Goal: Task Accomplishment & Management: Use online tool/utility

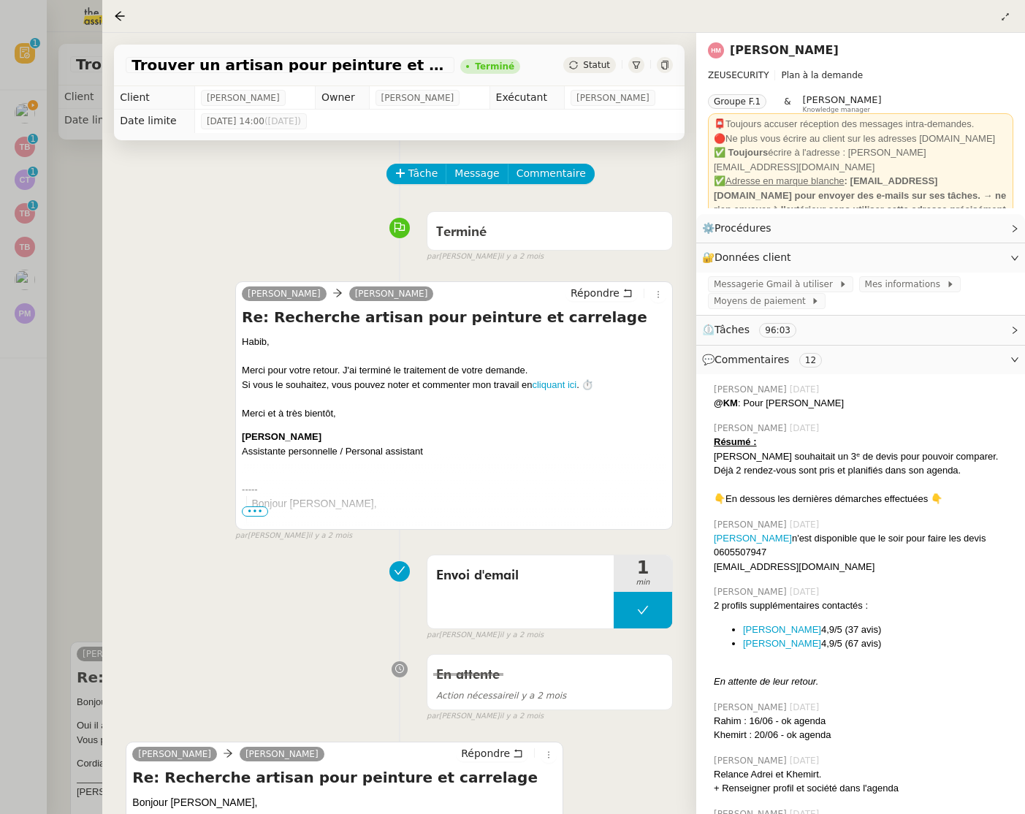
click at [37, 295] on div at bounding box center [512, 407] width 1025 height 814
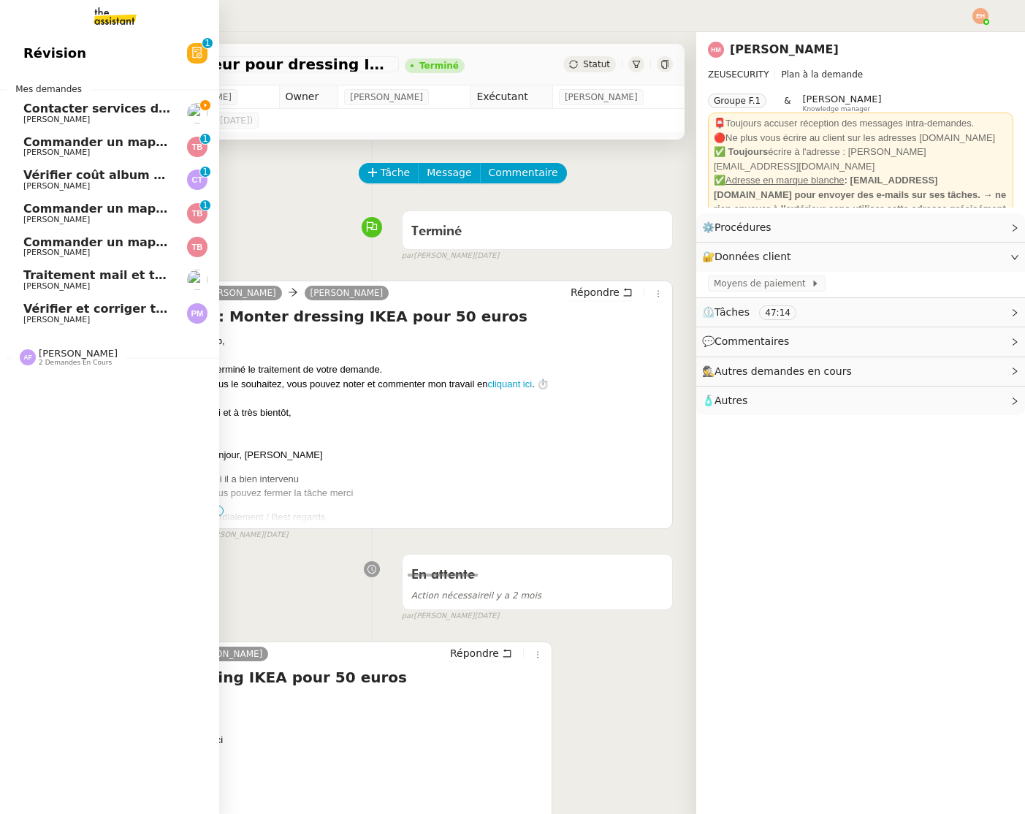
click at [38, 120] on span "[PERSON_NAME]" at bounding box center [56, 119] width 66 height 9
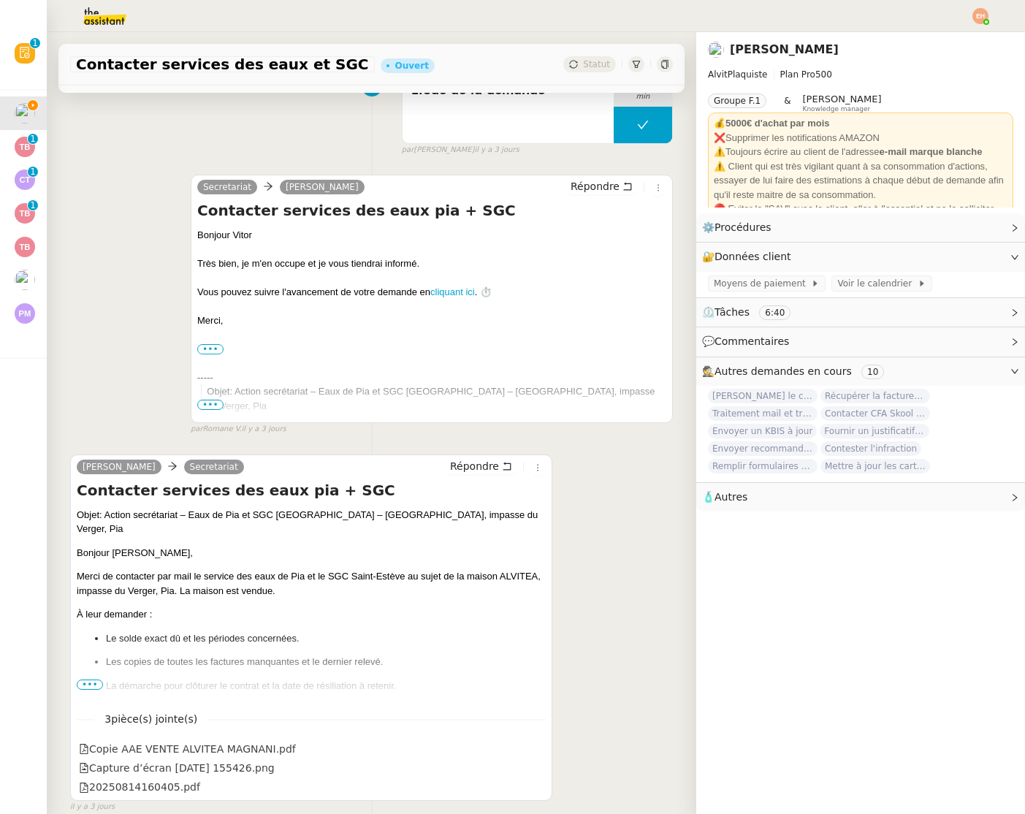
scroll to position [707, 0]
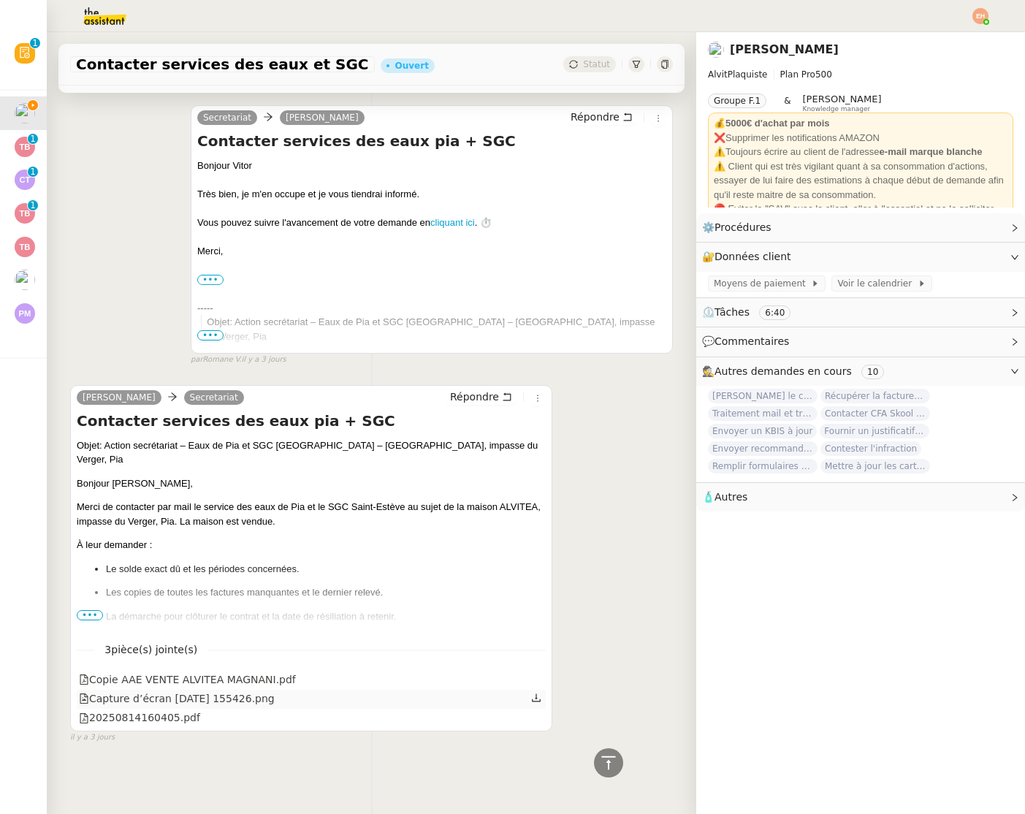
click at [536, 696] on icon at bounding box center [536, 698] width 10 height 10
click at [176, 712] on div "20250814160405.pdf" at bounding box center [139, 718] width 121 height 17
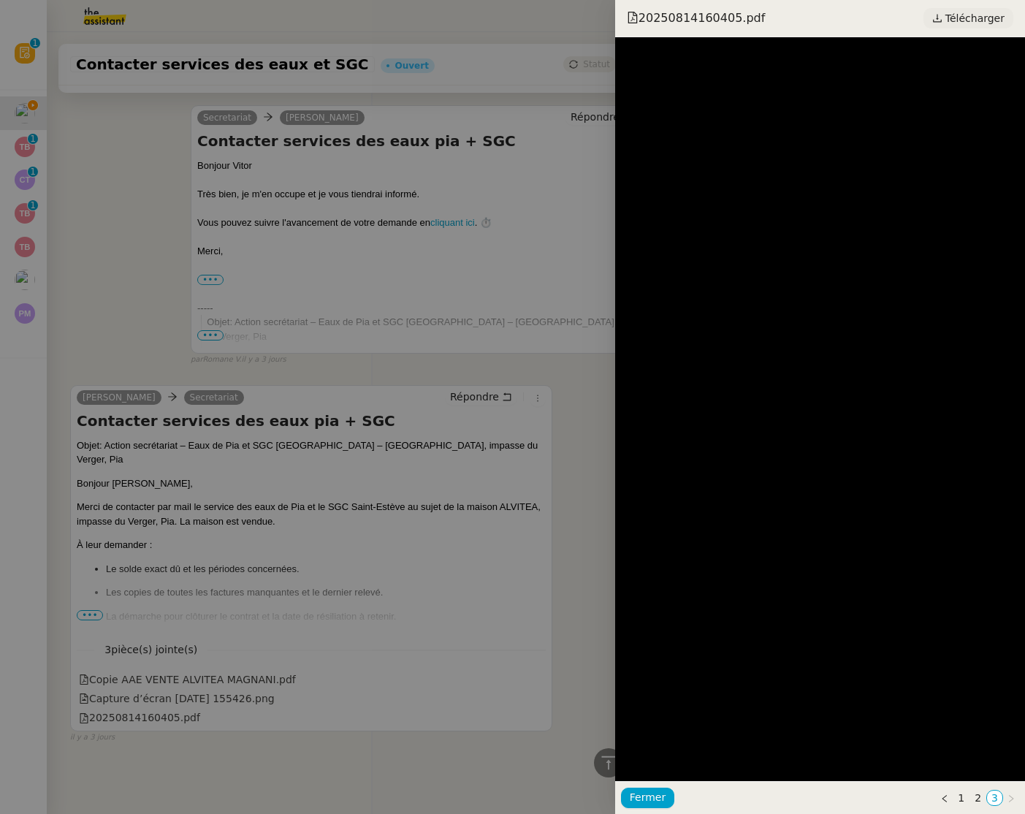
click at [978, 18] on span "Télécharger" at bounding box center [975, 18] width 59 height 19
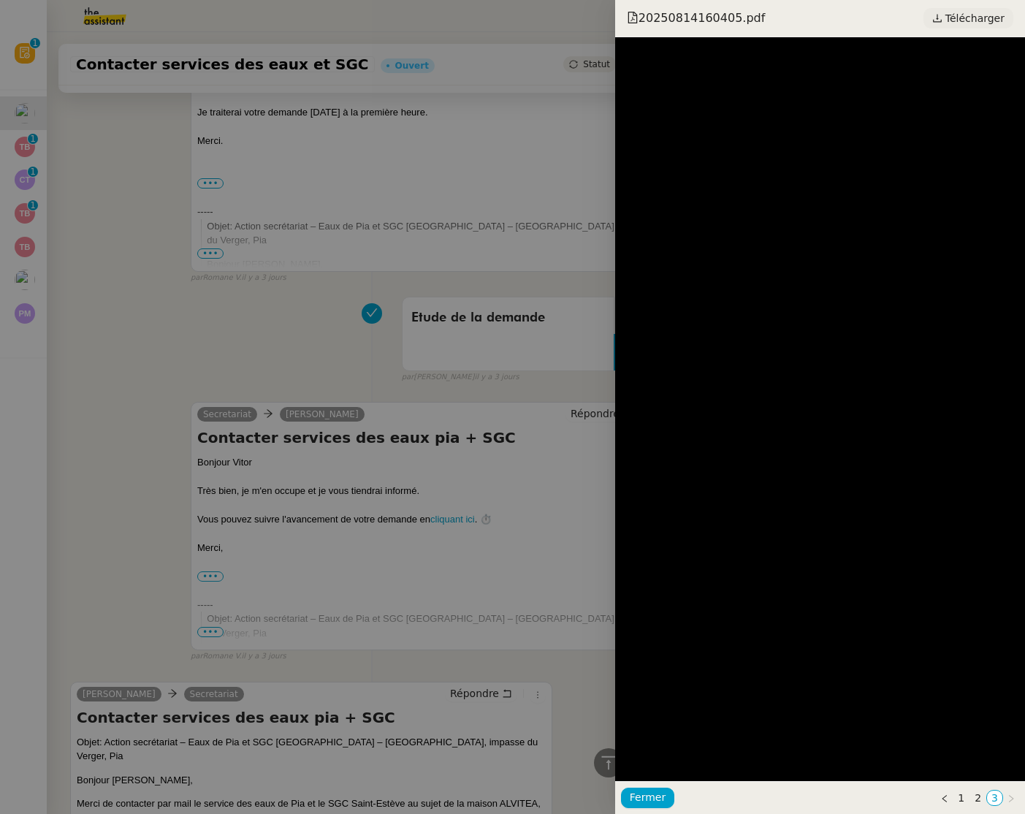
scroll to position [1004, 0]
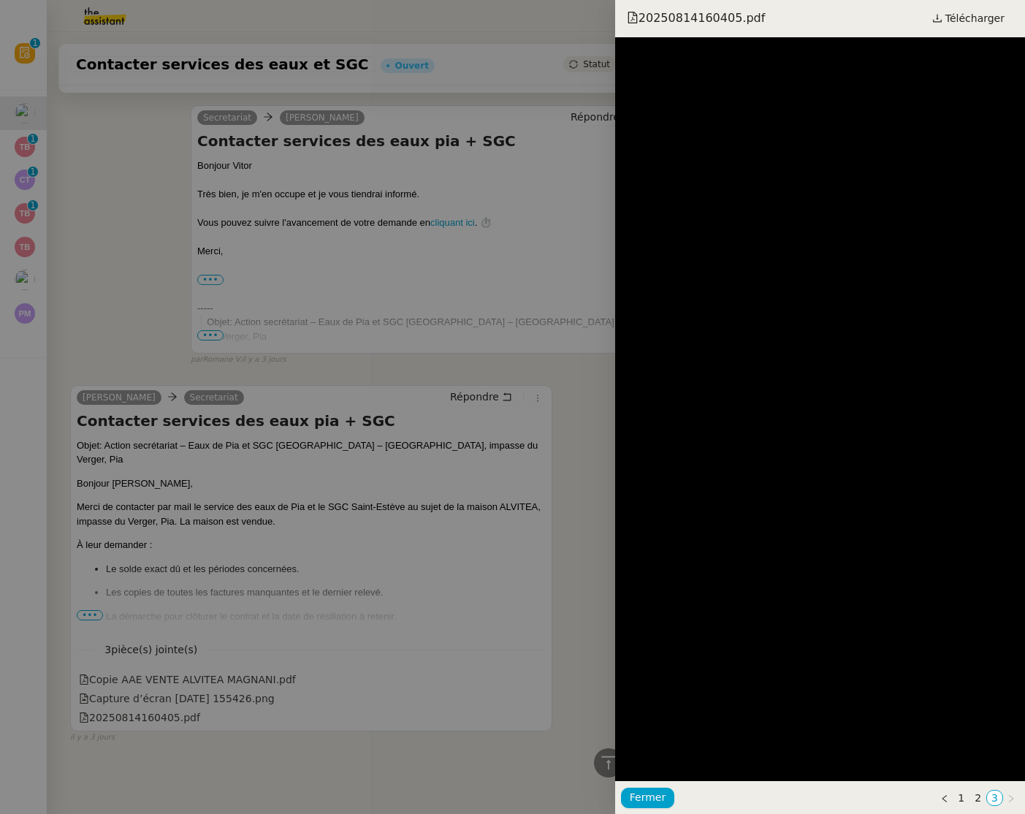
click at [395, 230] on div at bounding box center [512, 407] width 1025 height 814
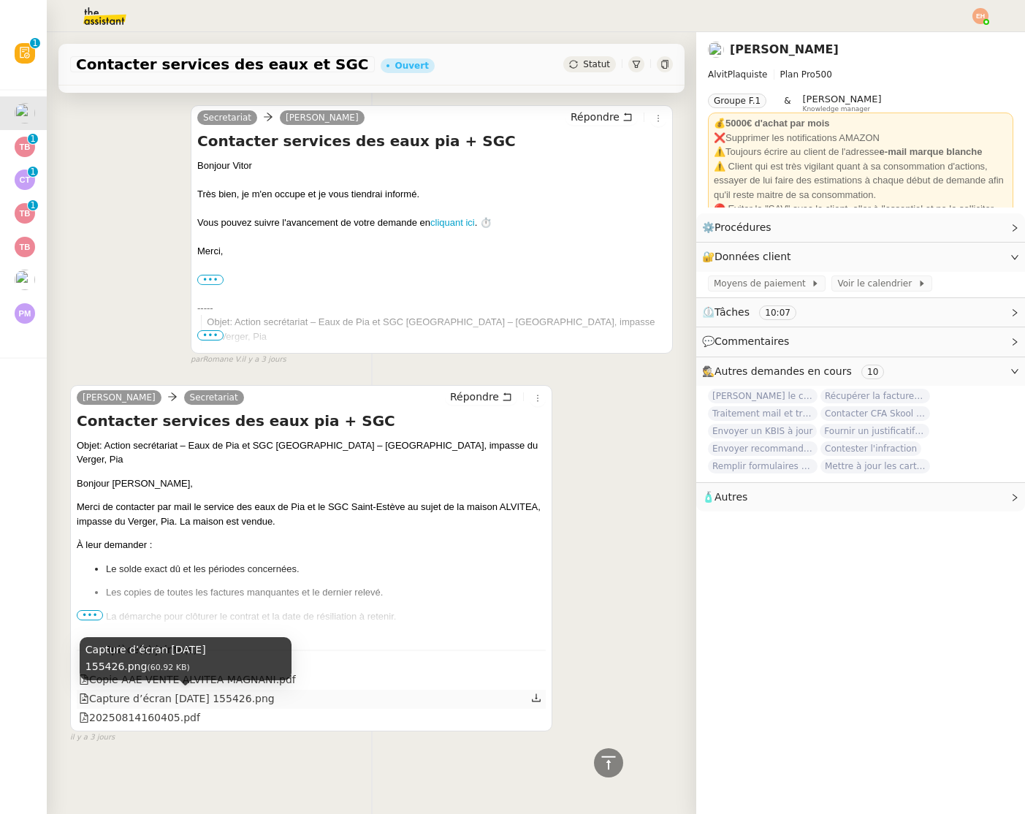
click at [194, 699] on div "Capture d’écran [DATE] 155426.png" at bounding box center [177, 699] width 196 height 17
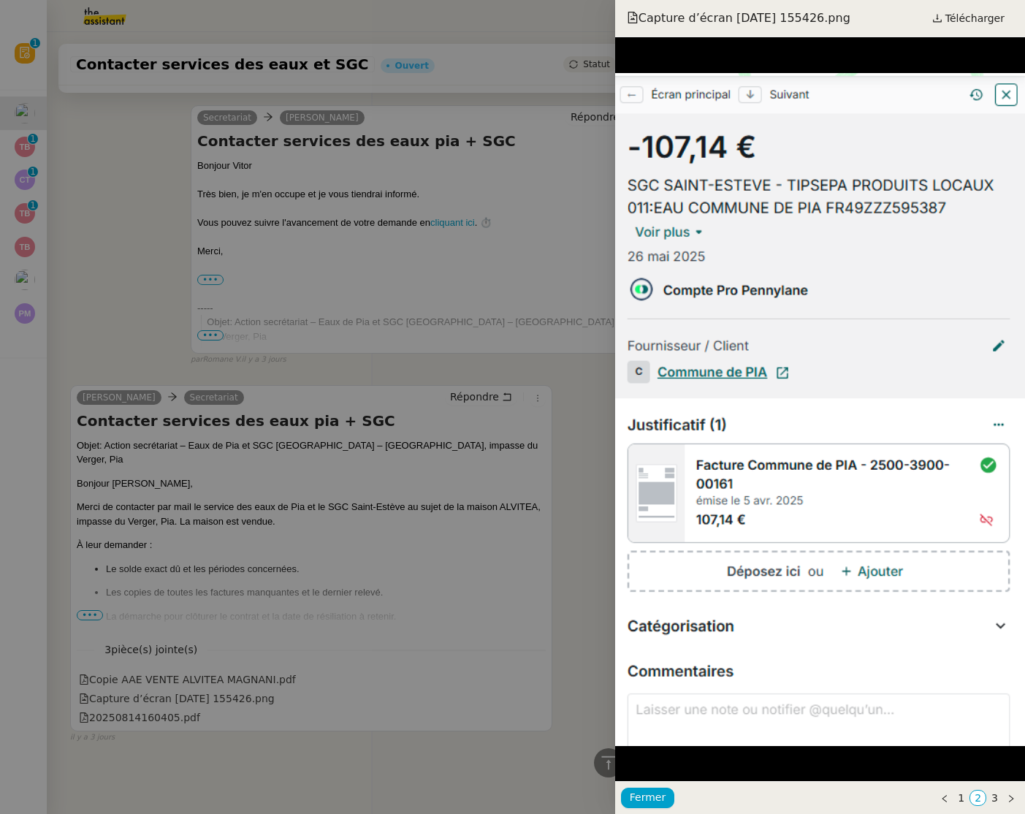
click at [164, 707] on div at bounding box center [512, 407] width 1025 height 814
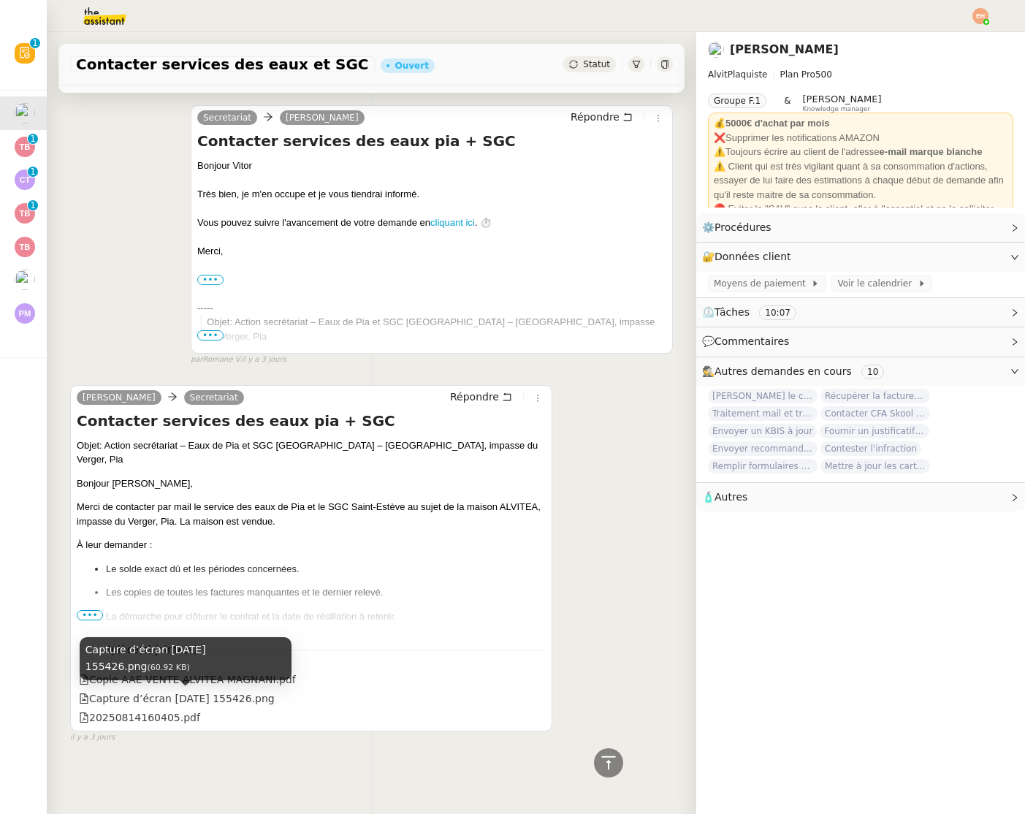
click at [164, 707] on div "Capture d’écran [DATE] 155426.png" at bounding box center [177, 699] width 196 height 17
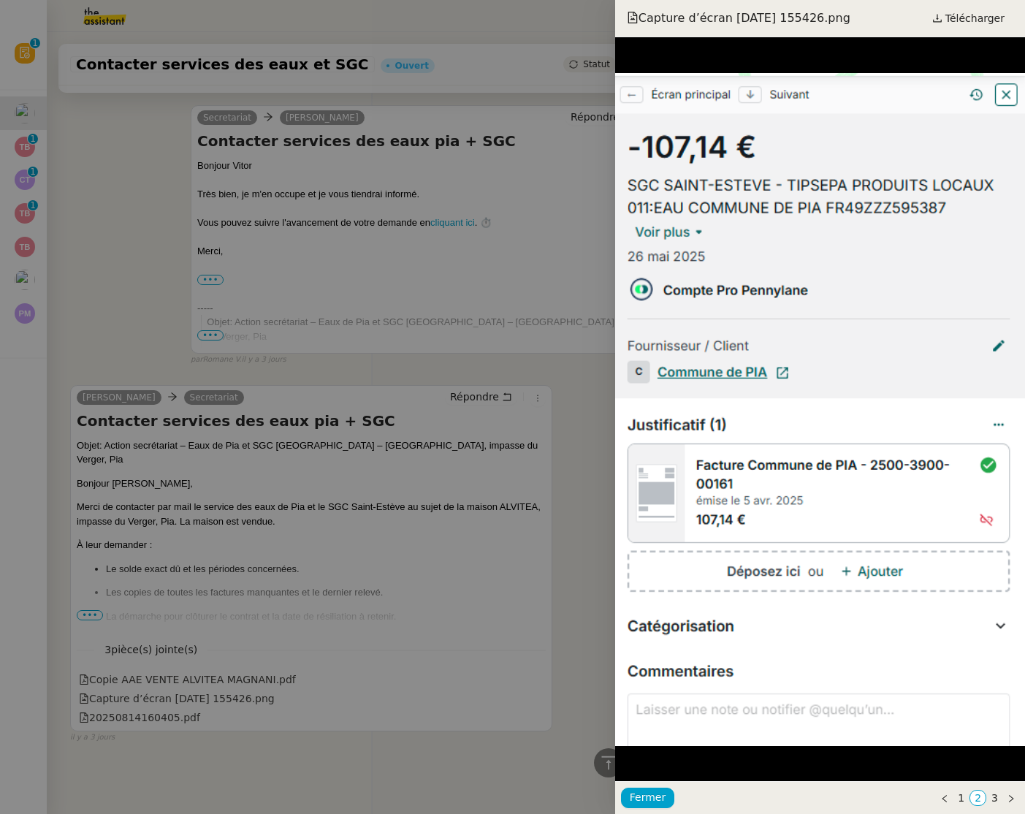
click at [164, 707] on div at bounding box center [512, 407] width 1025 height 814
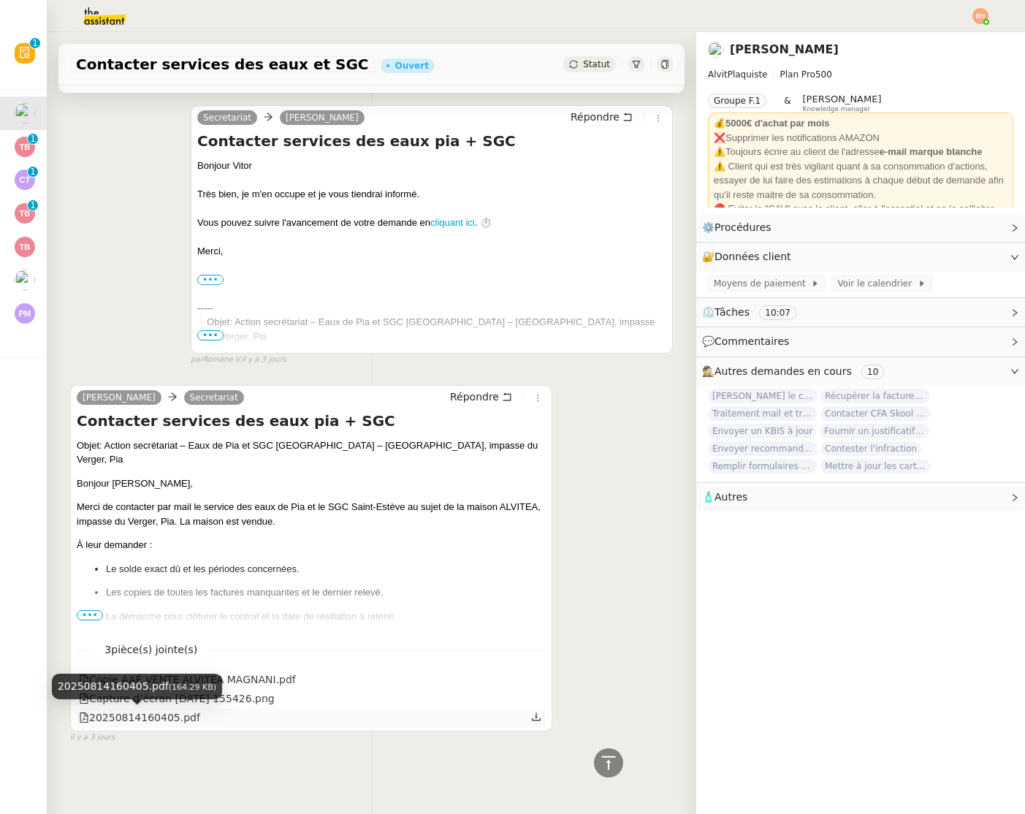
click at [155, 715] on div "20250814160405.pdf" at bounding box center [139, 718] width 121 height 17
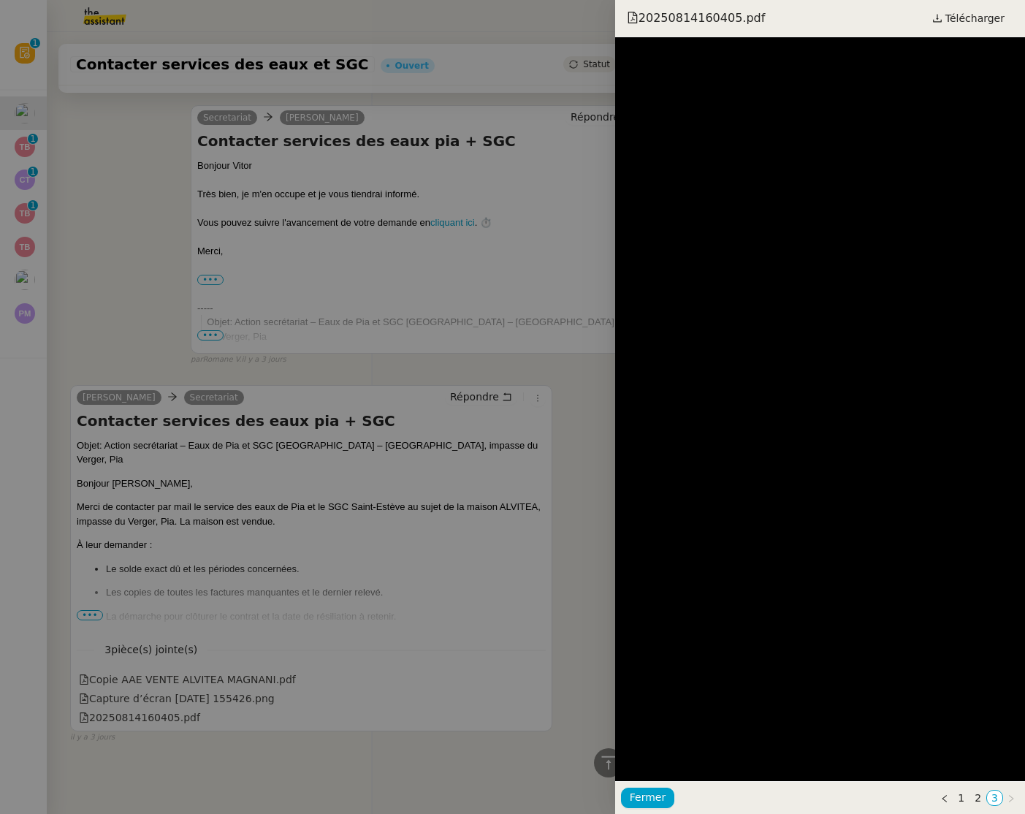
click at [408, 482] on div at bounding box center [512, 407] width 1025 height 814
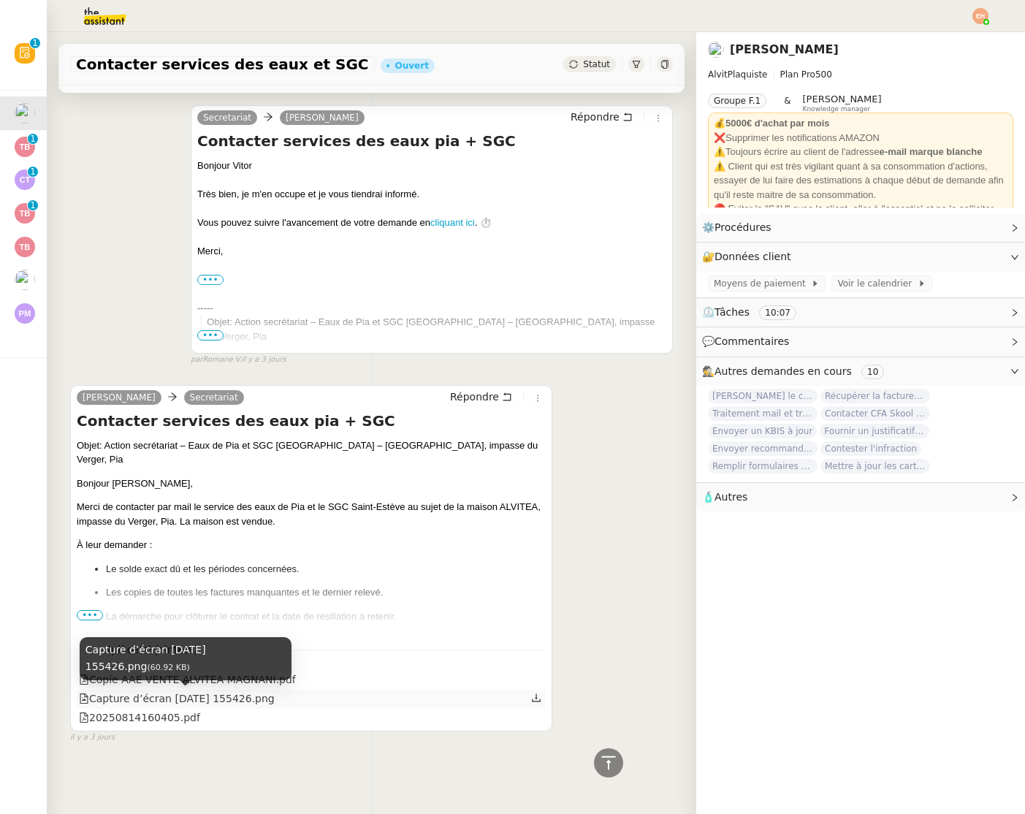
click at [145, 704] on div "Capture d’écran [DATE] 155426.png" at bounding box center [177, 699] width 196 height 17
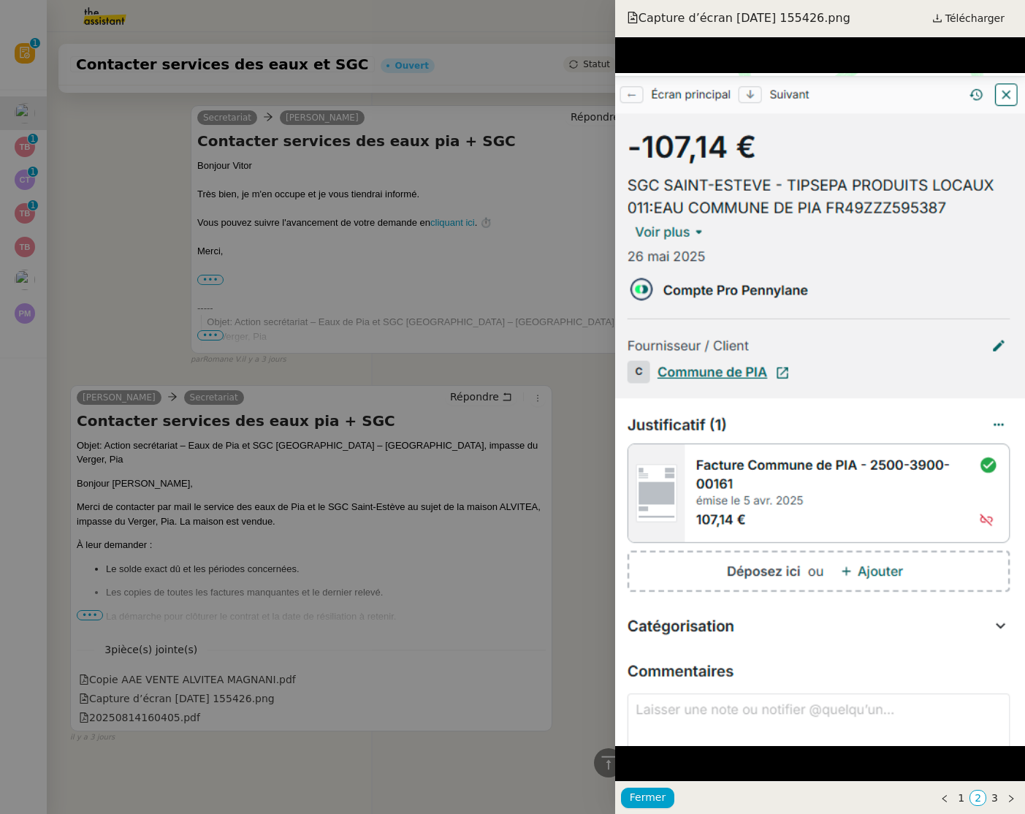
drag, startPoint x: 216, startPoint y: 589, endPoint x: 221, endPoint y: 688, distance: 99.5
click at [216, 592] on div at bounding box center [512, 407] width 1025 height 814
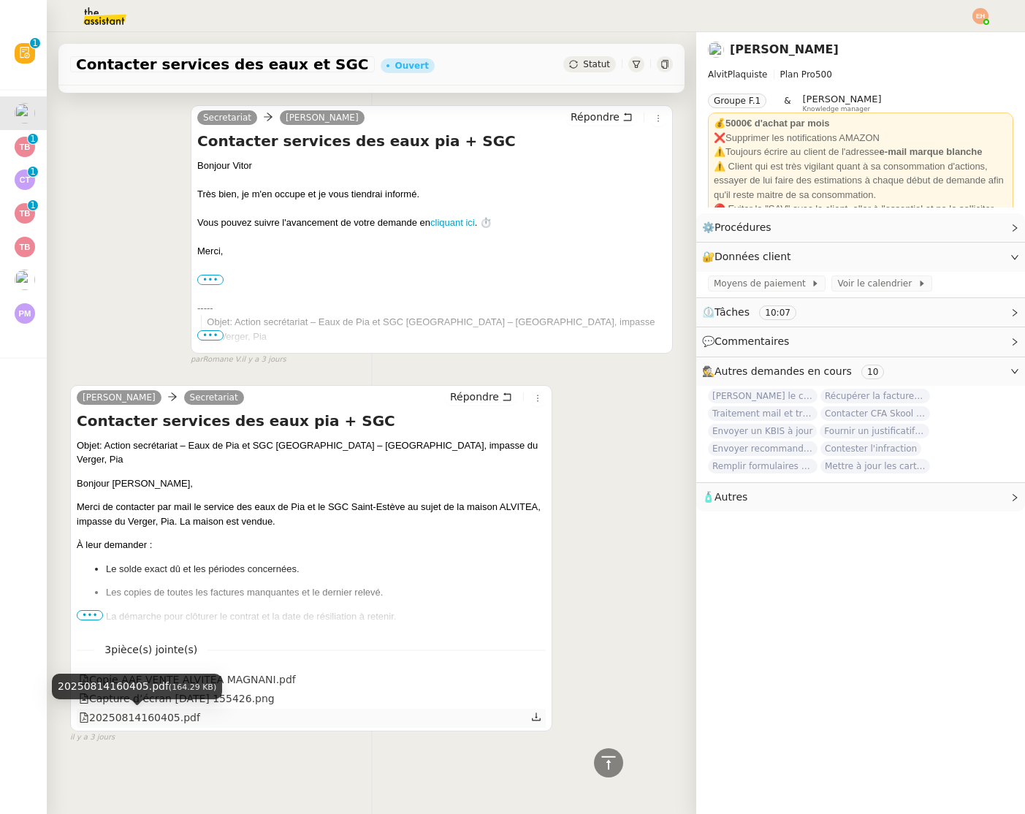
click at [172, 712] on div "20250814160405.pdf" at bounding box center [139, 718] width 121 height 17
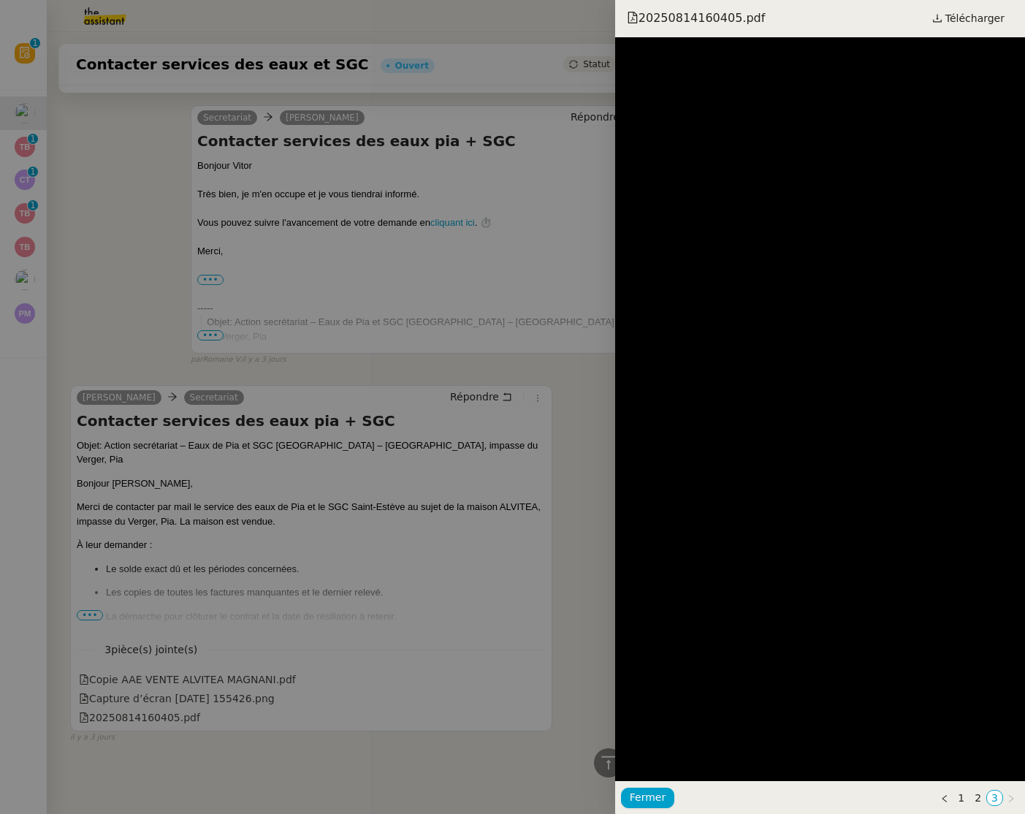
click at [365, 550] on div at bounding box center [512, 407] width 1025 height 814
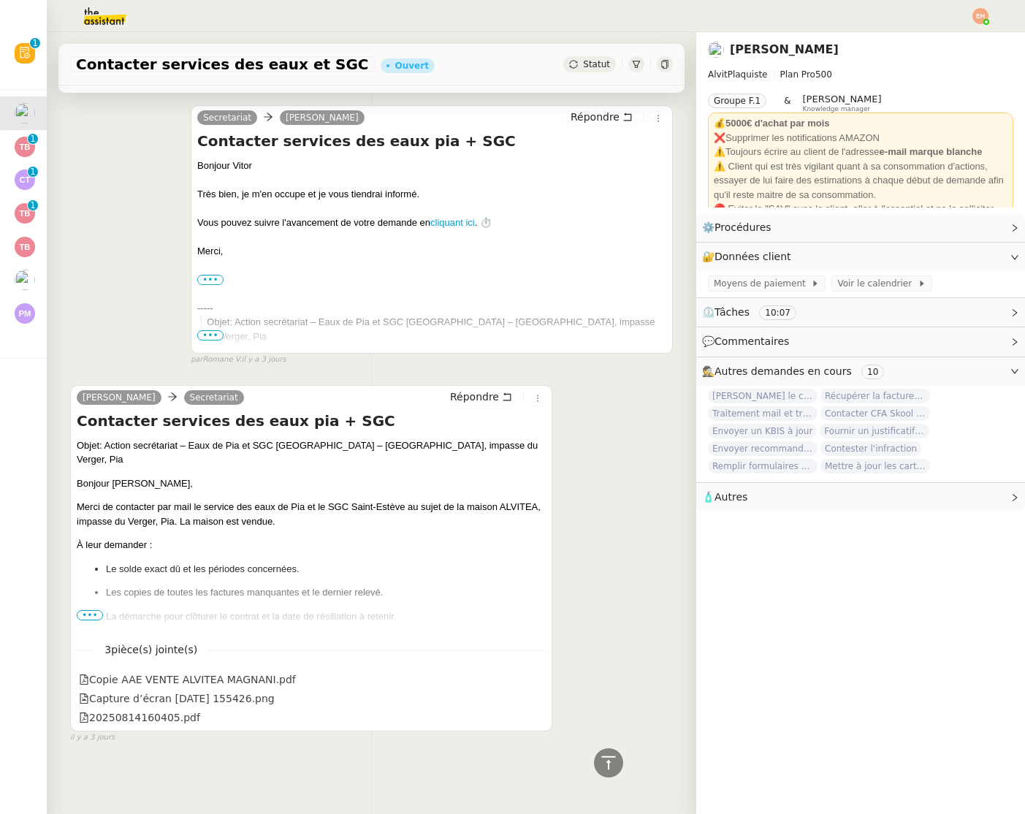
click at [78, 615] on span "•••" at bounding box center [90, 615] width 26 height 10
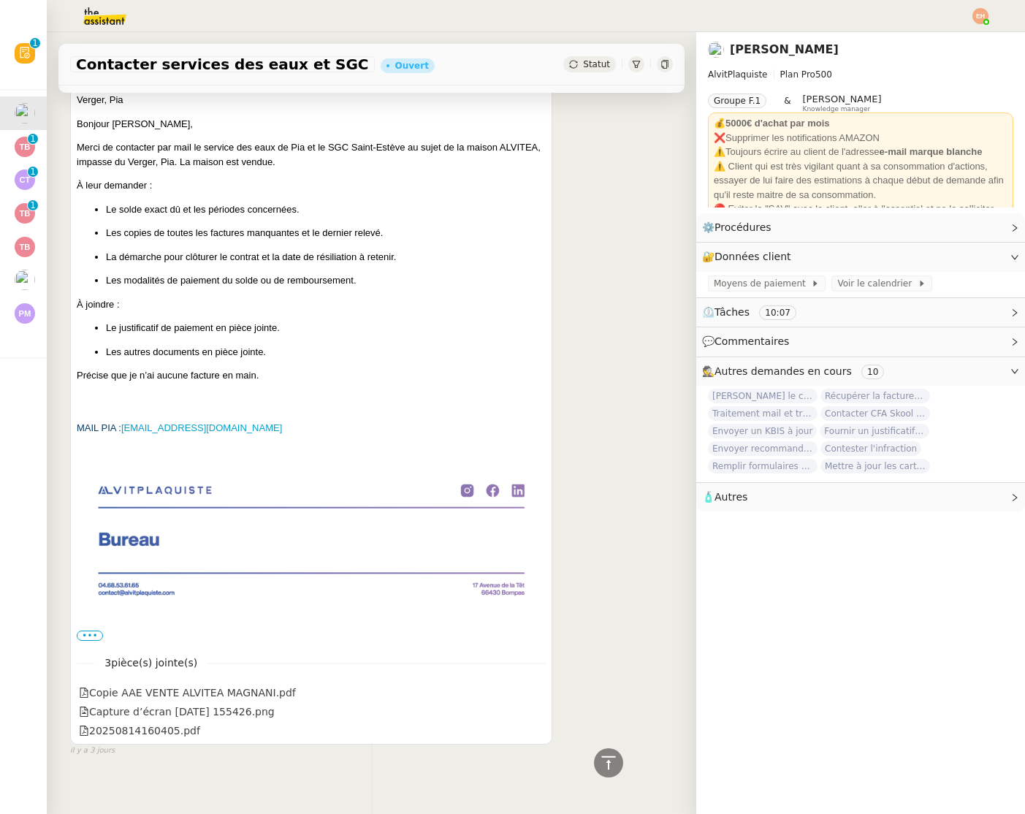
scroll to position [1365, 0]
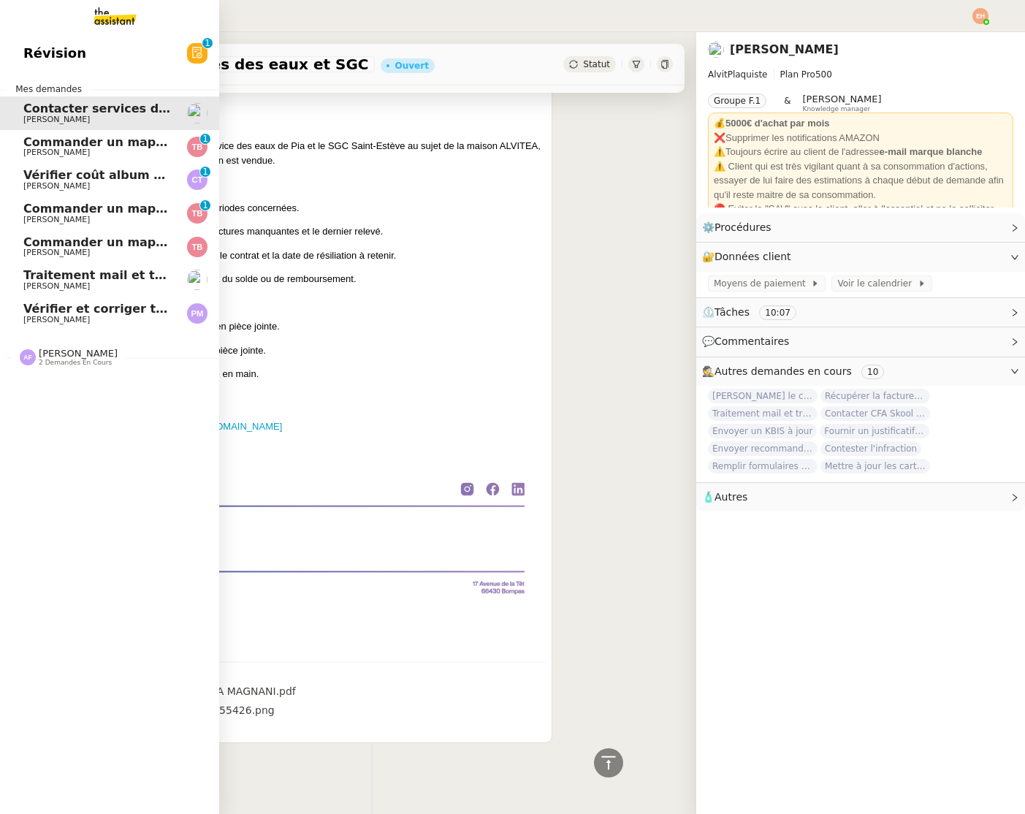
click at [69, 143] on span "Commander un mapping pour ACF" at bounding box center [136, 142] width 226 height 14
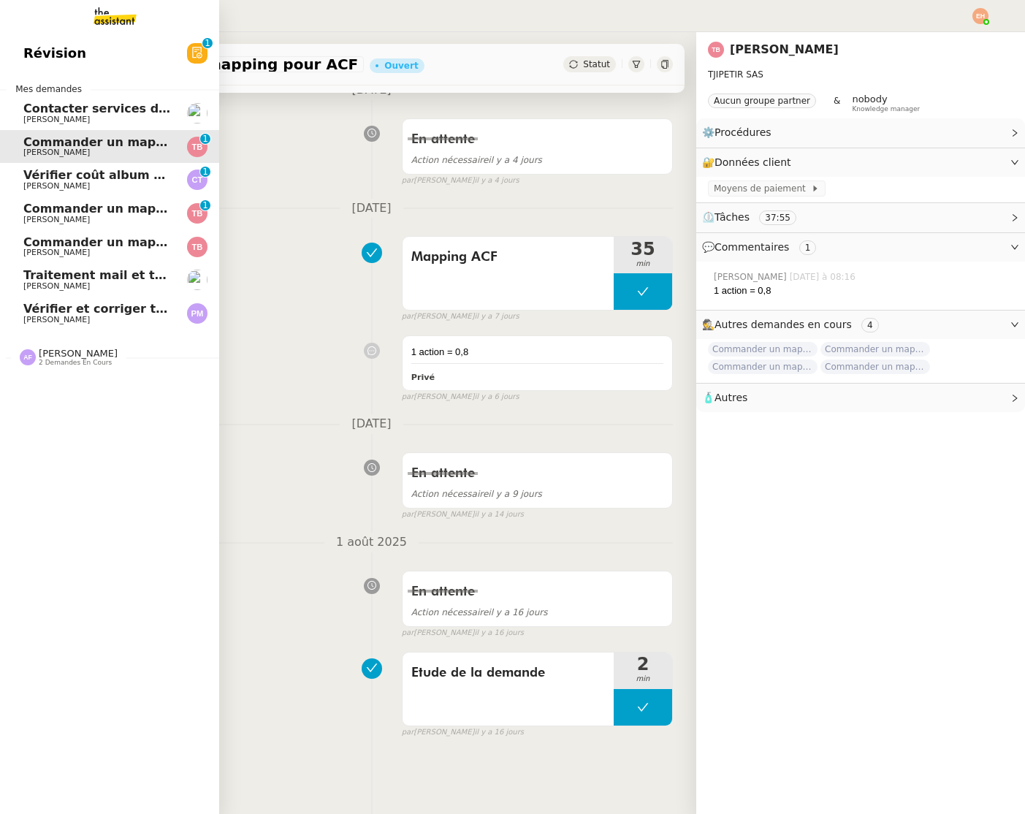
scroll to position [186, 0]
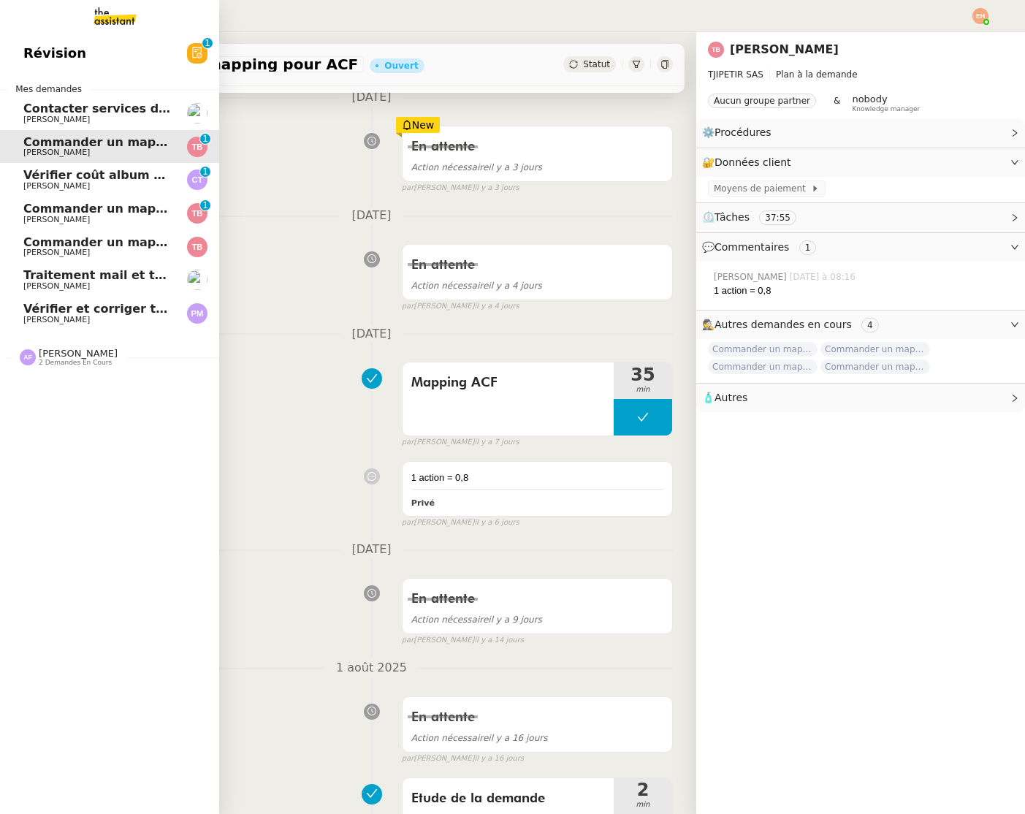
click at [114, 119] on span "[PERSON_NAME]" at bounding box center [97, 119] width 148 height 9
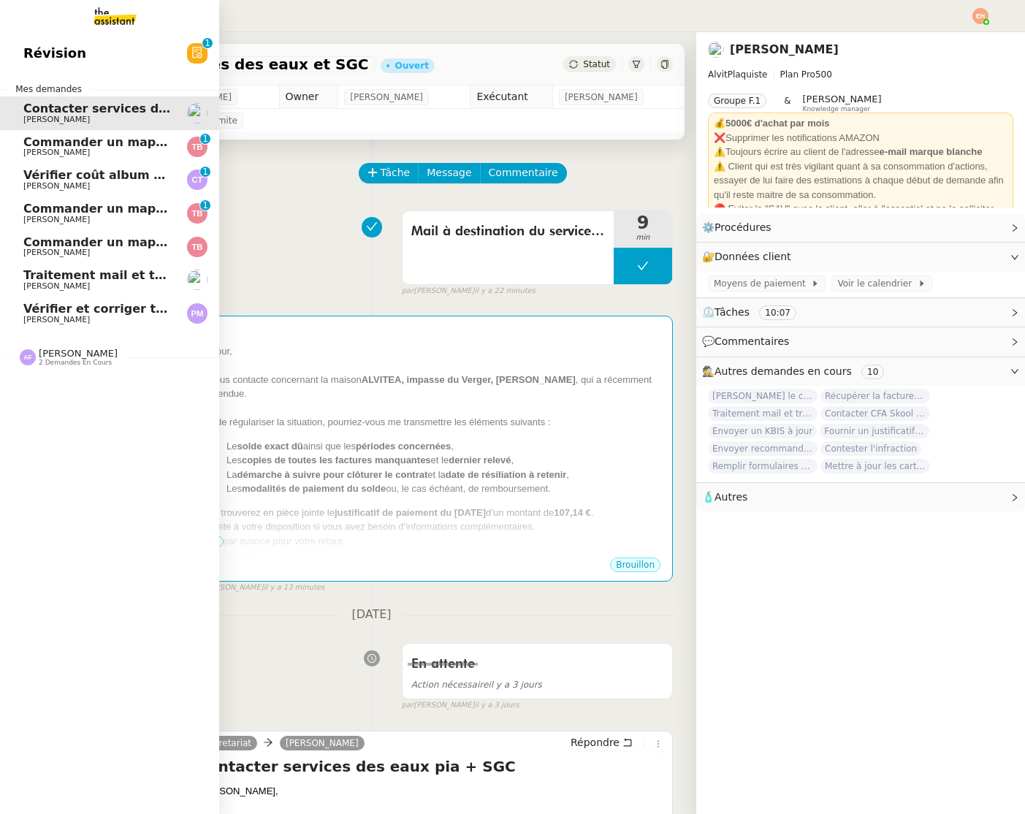
click at [35, 179] on span "Vérifier coût album photo Romane" at bounding box center [136, 175] width 226 height 14
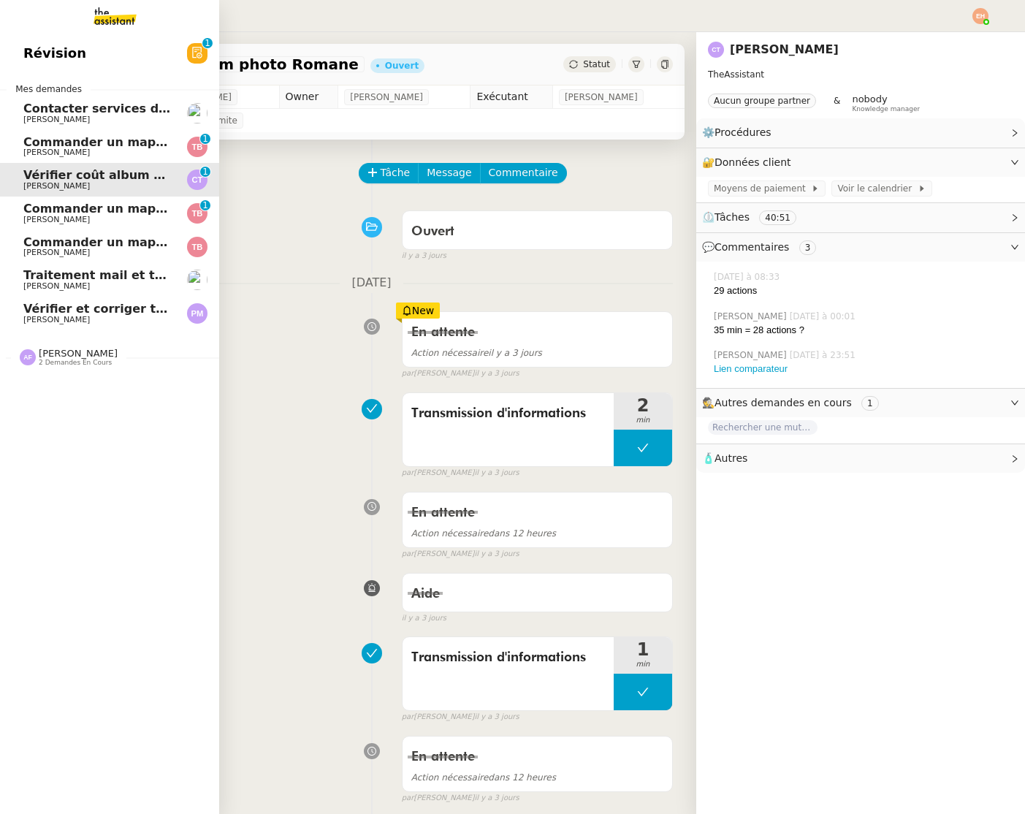
click at [57, 213] on span "Commander un mapping pour Afigec" at bounding box center [143, 209] width 241 height 14
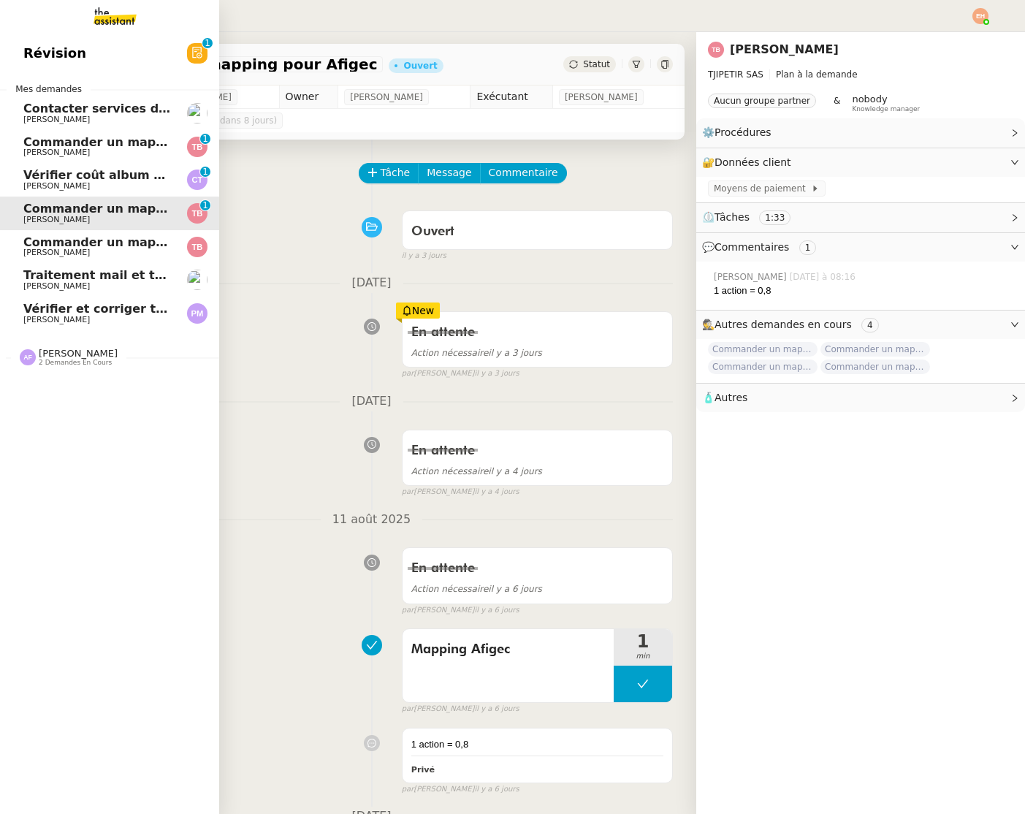
click at [98, 243] on span "Commander un mapping pour Fideliance" at bounding box center [156, 242] width 267 height 14
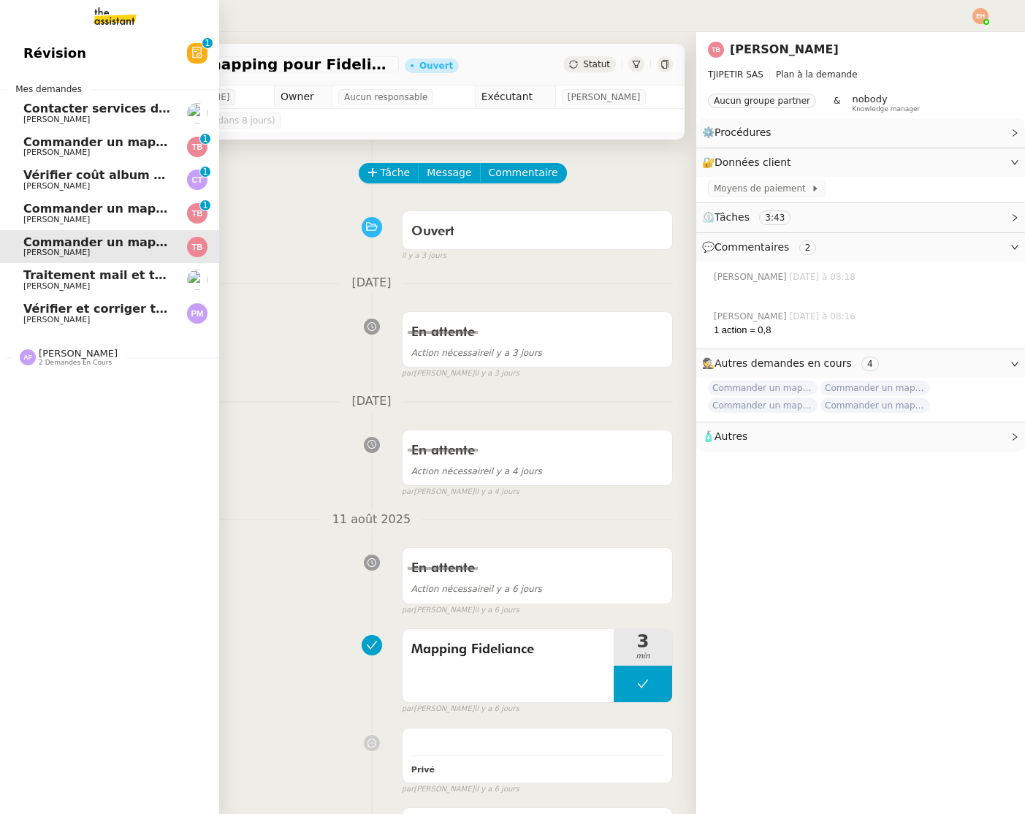
scroll to position [0, 1]
click at [119, 151] on span "[PERSON_NAME]" at bounding box center [97, 152] width 148 height 9
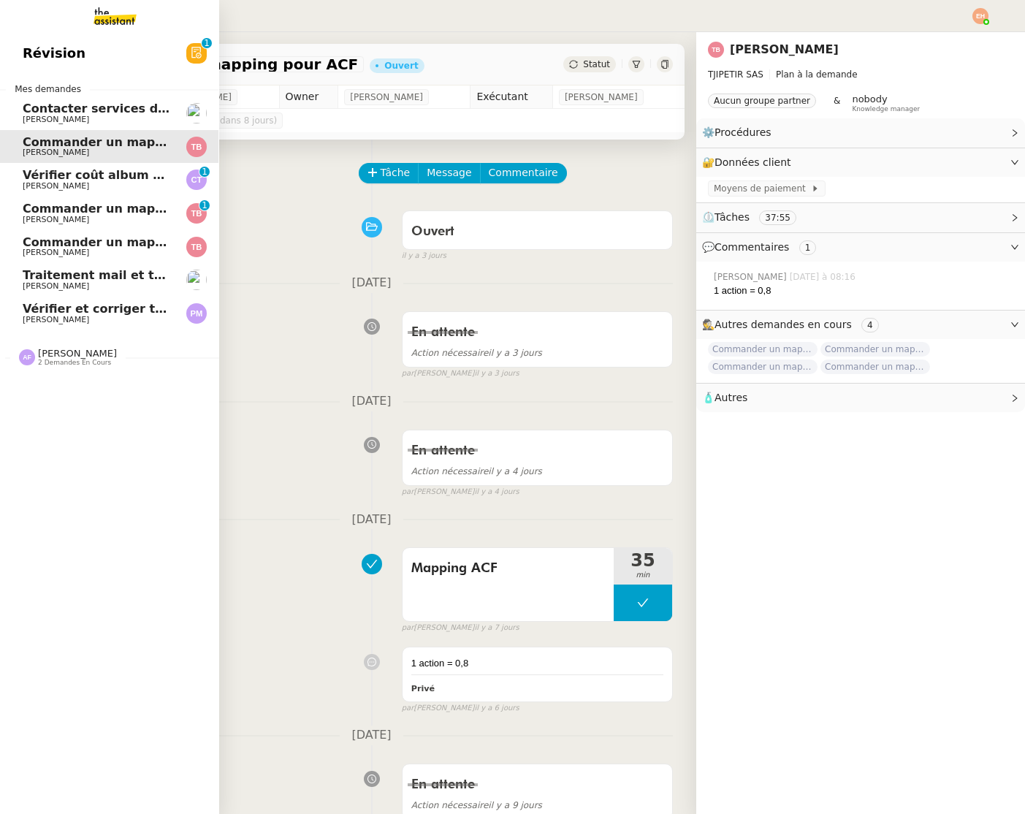
click at [35, 351] on div "[PERSON_NAME] 2 demandes en cours" at bounding box center [68, 357] width 98 height 19
click at [102, 402] on link "Récupérer la facture Orange - [DATE] [PERSON_NAME]" at bounding box center [108, 390] width 219 height 34
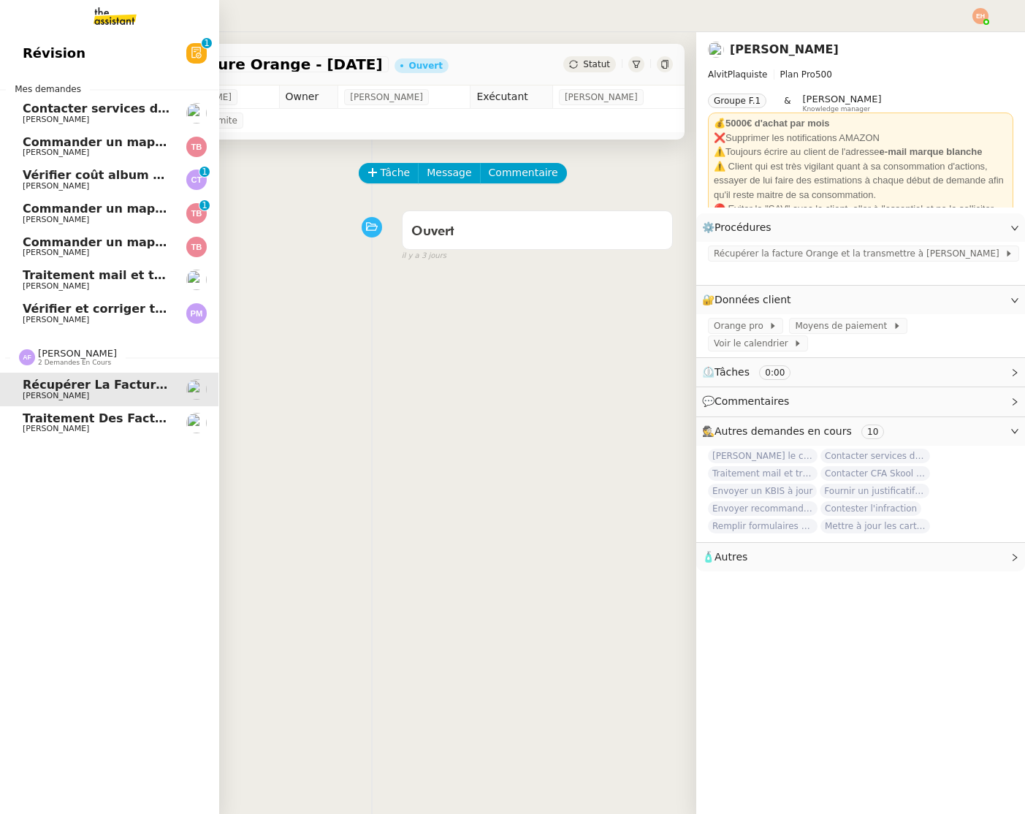
click at [118, 420] on span "Traitement des factures et envoi à l'expert-comptable - [DATE]" at bounding box center [235, 418] width 424 height 14
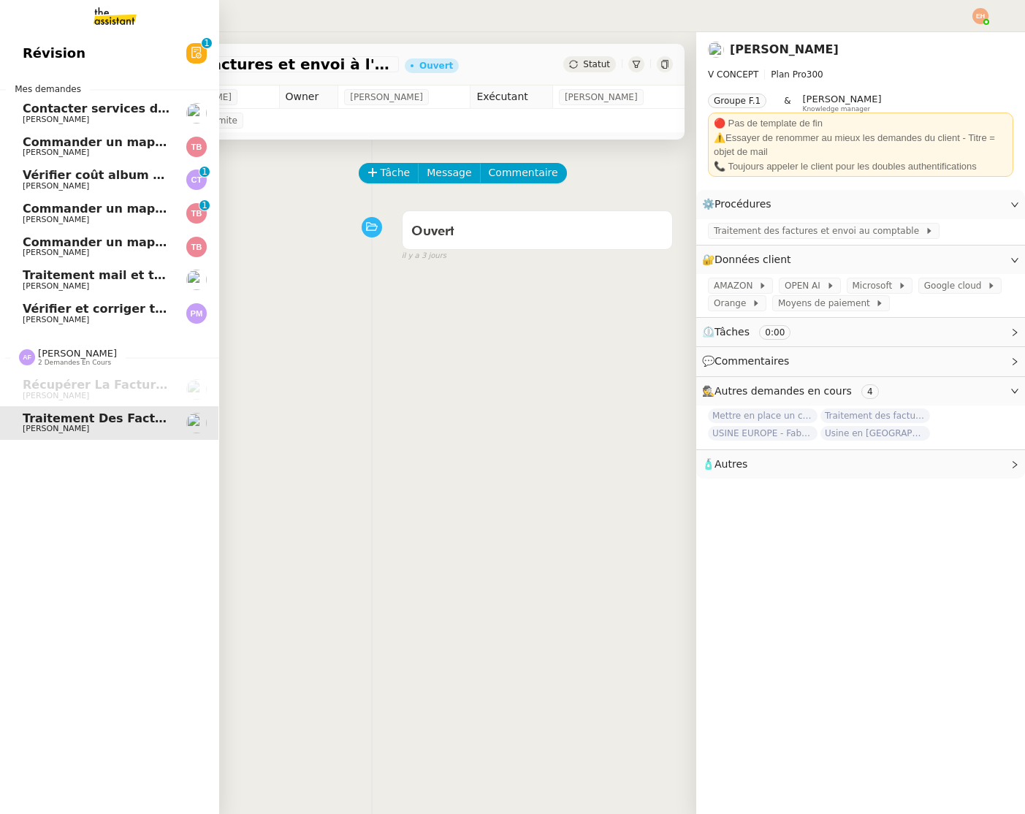
click at [78, 221] on span "[PERSON_NAME]" at bounding box center [97, 220] width 148 height 9
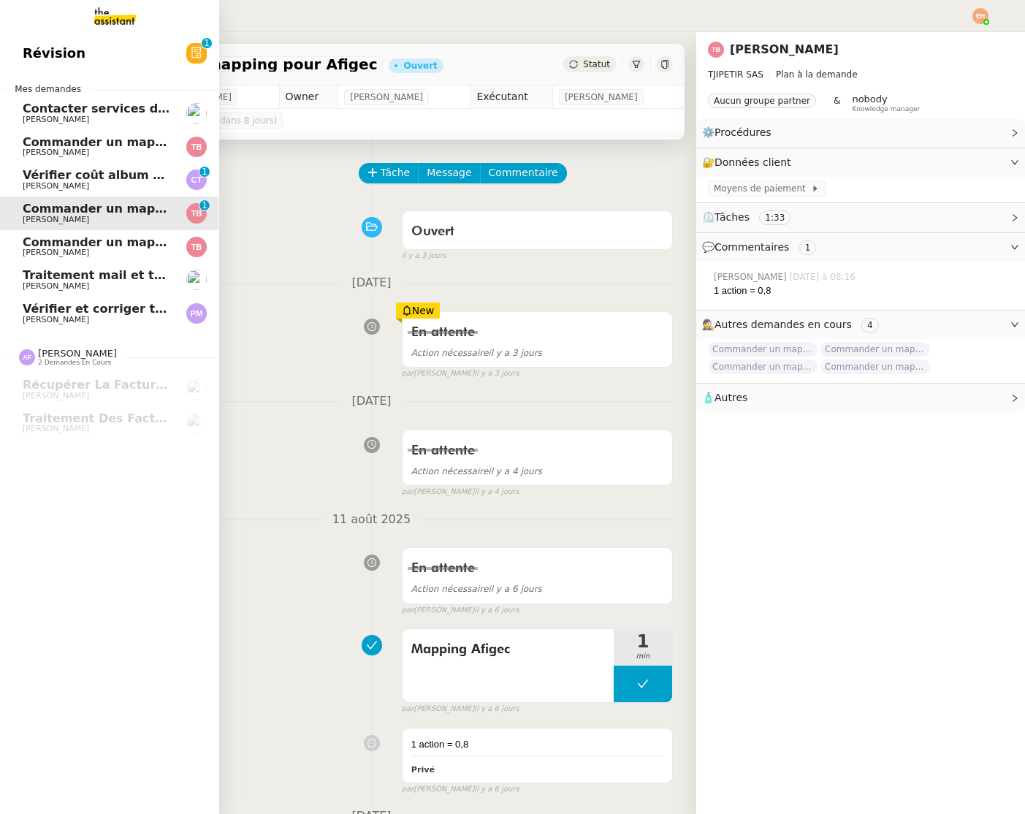
click at [84, 237] on span "Commander un mapping pour Fideliance" at bounding box center [156, 242] width 267 height 14
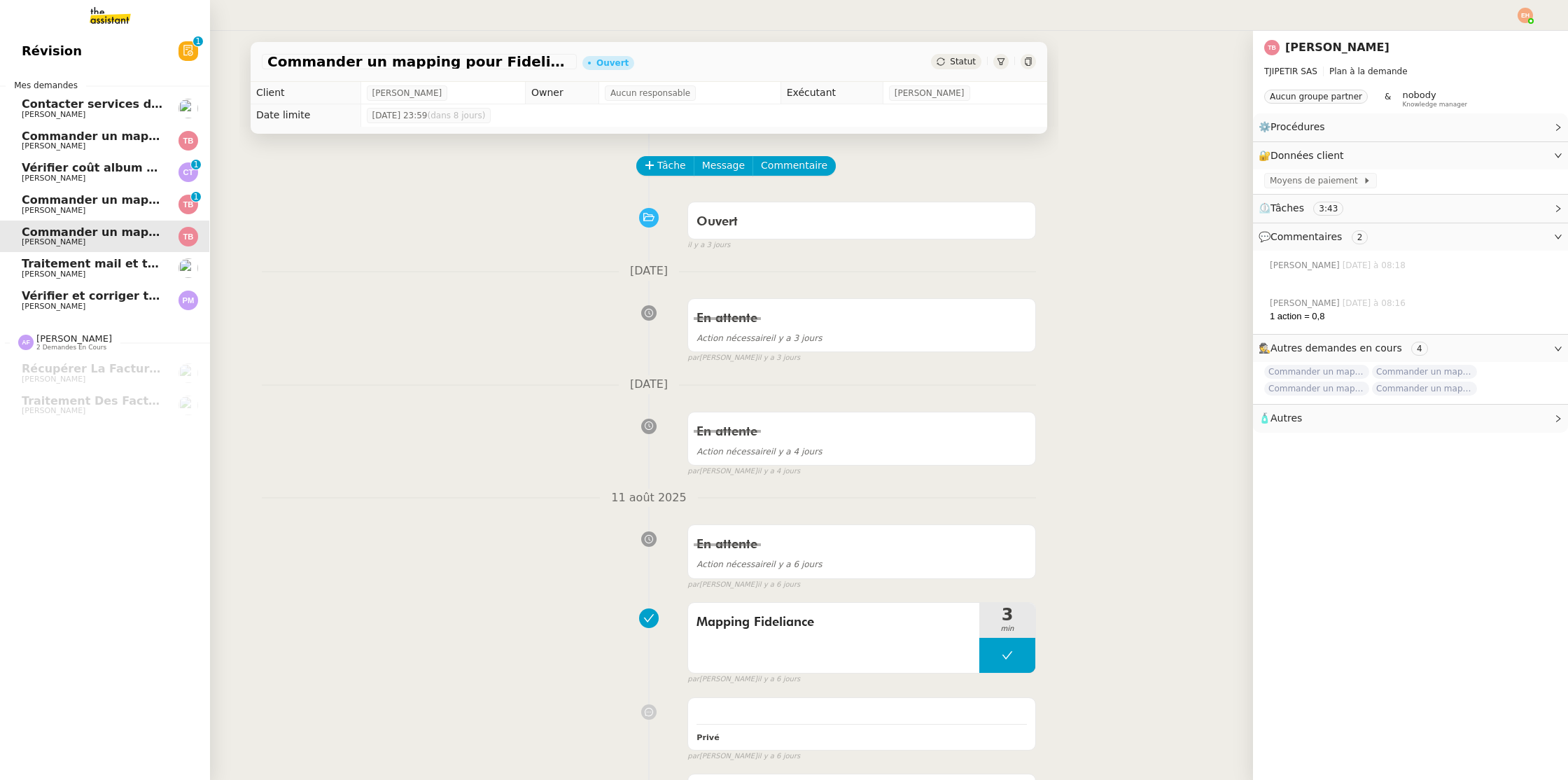
click at [80, 303] on span "[PERSON_NAME]" at bounding box center [93, 307] width 142 height 9
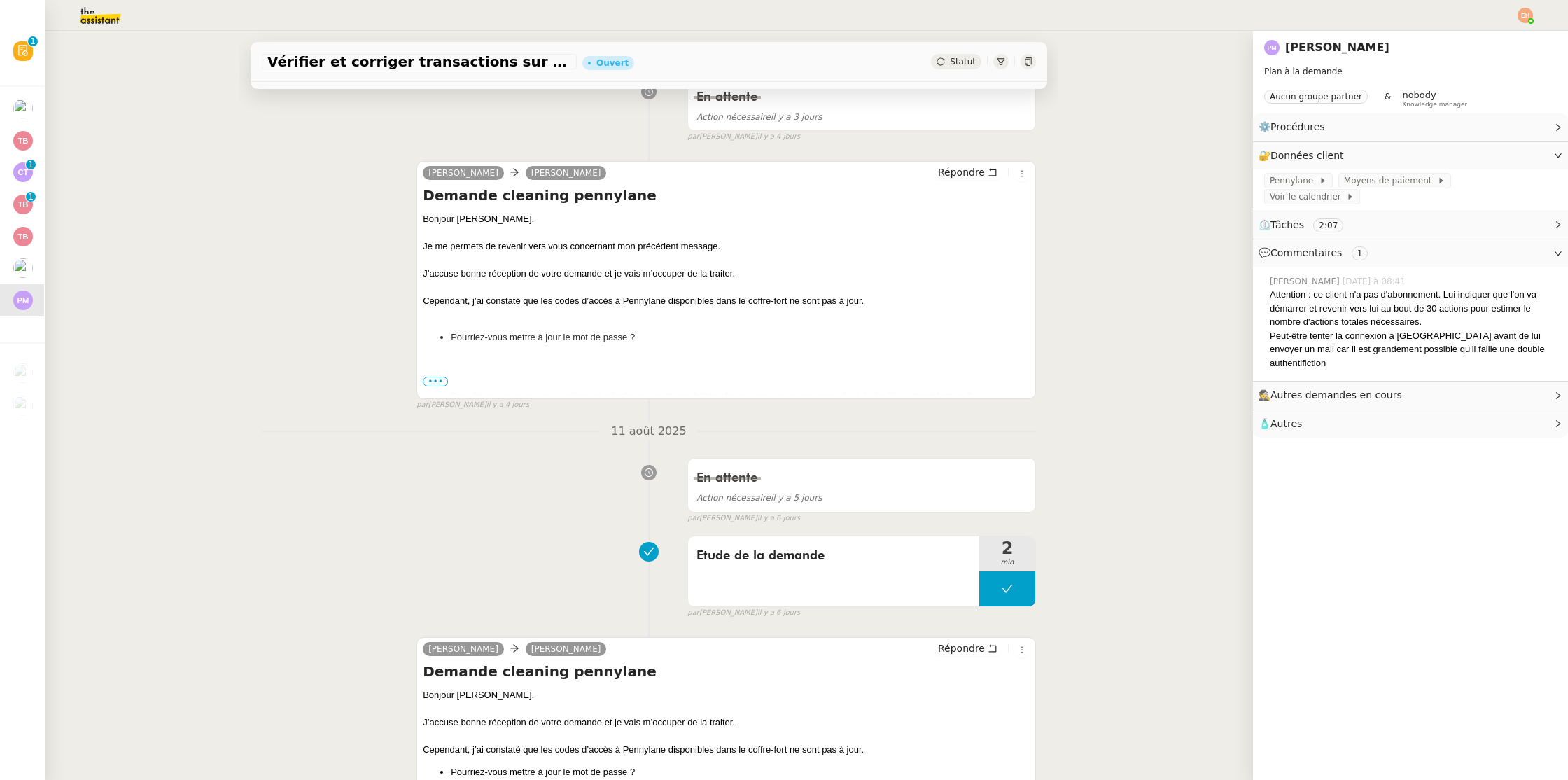
scroll to position [289, 0]
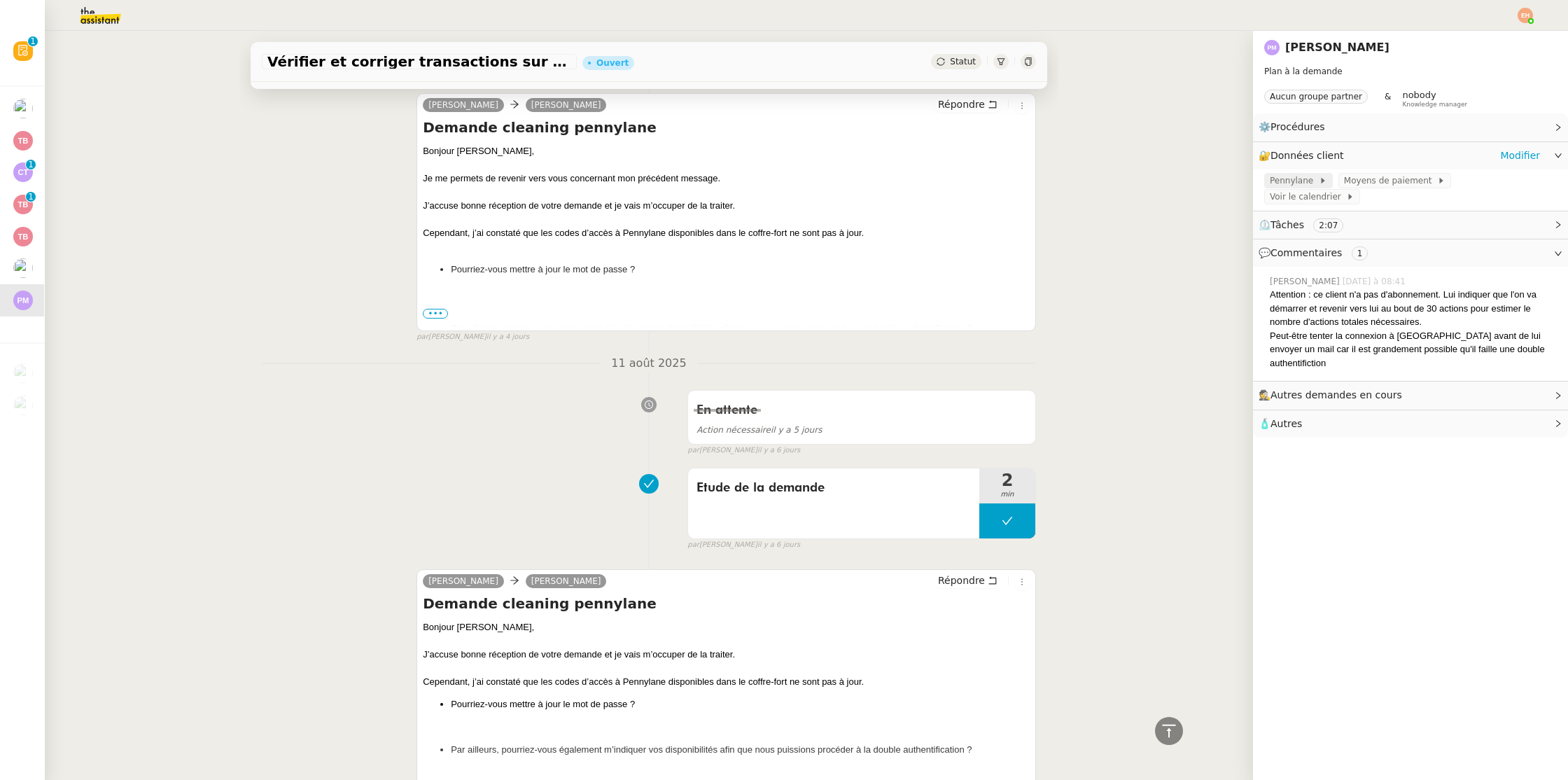
click at [981, 181] on span "Pennylane" at bounding box center [1294, 180] width 49 height 14
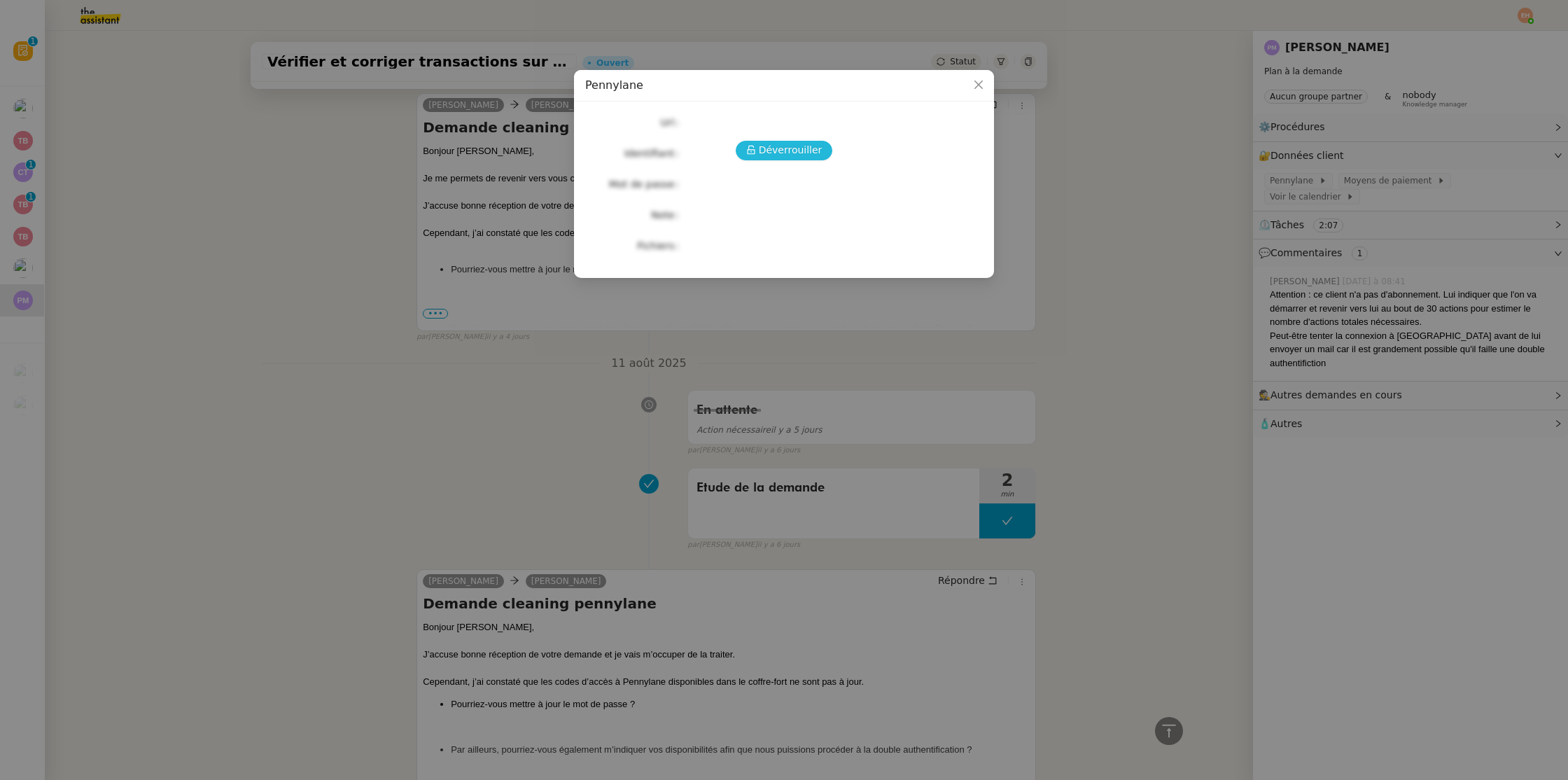
click at [774, 152] on span "Déverrouiller" at bounding box center [790, 149] width 63 height 16
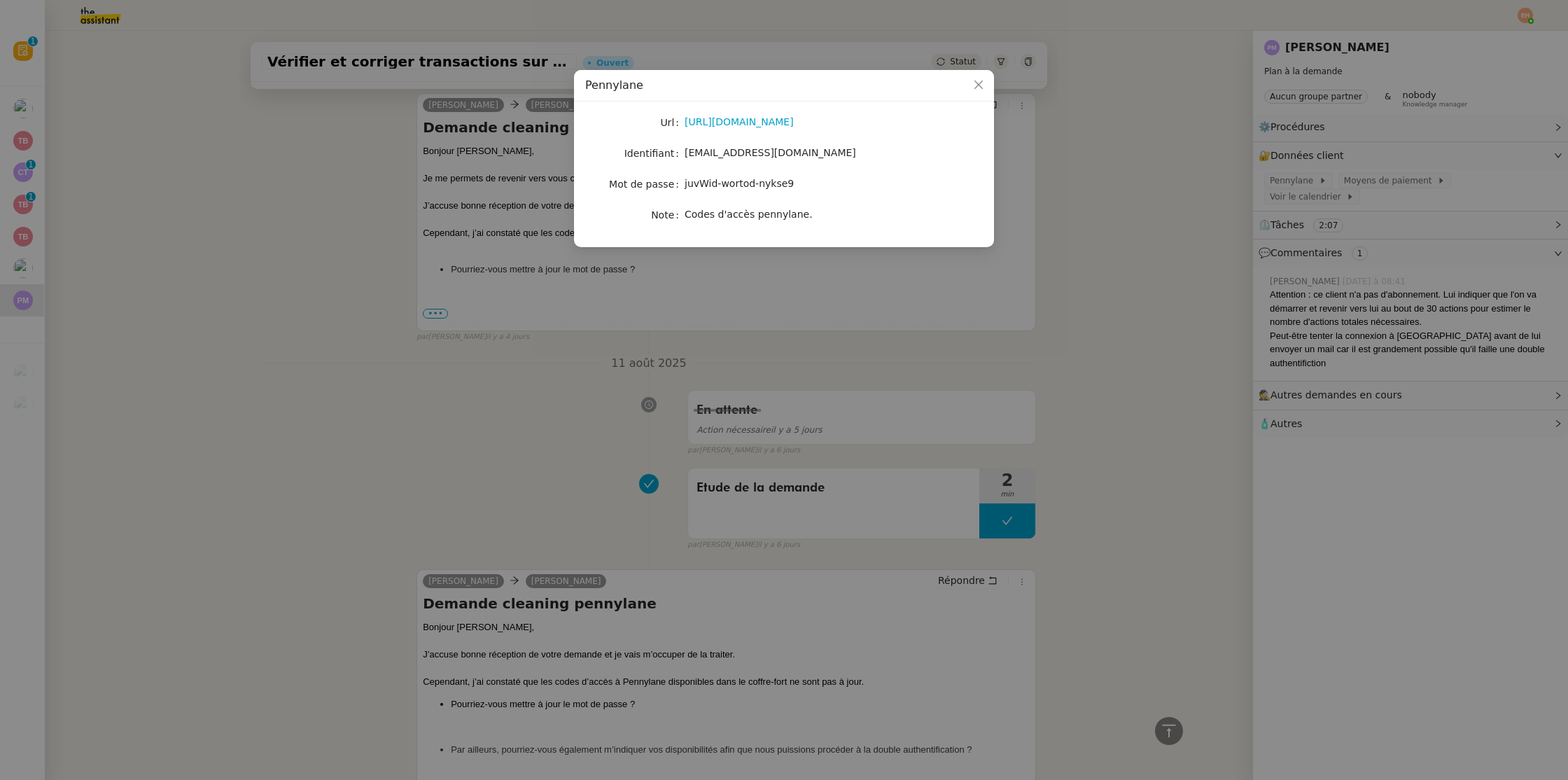
click at [391, 197] on nz-modal-container "Pennylane Url [URL][DOMAIN_NAME] Identifiant [EMAIL_ADDRESS][DOMAIN_NAME] Mot d…" at bounding box center [784, 390] width 1568 height 780
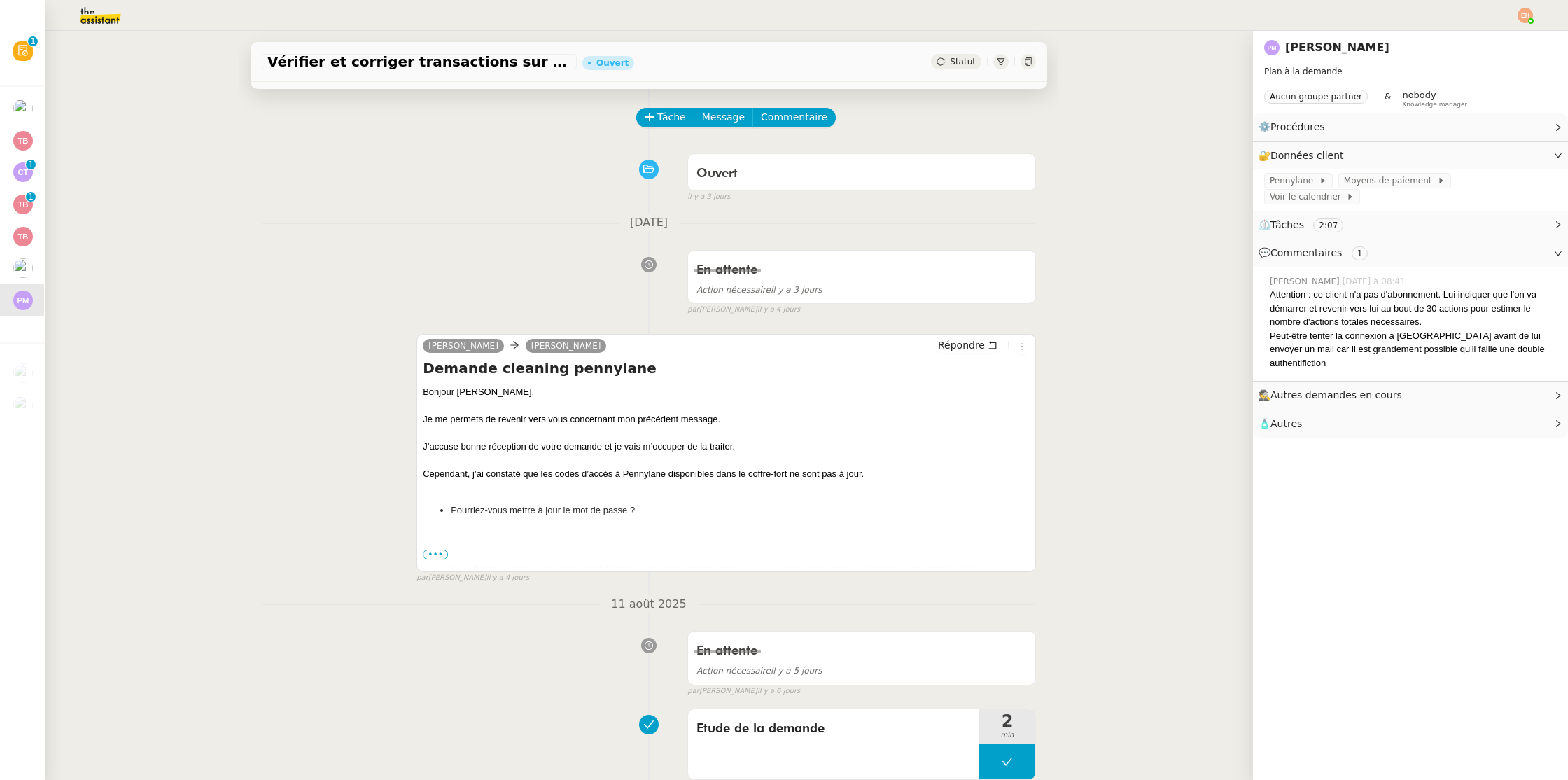
scroll to position [0, 0]
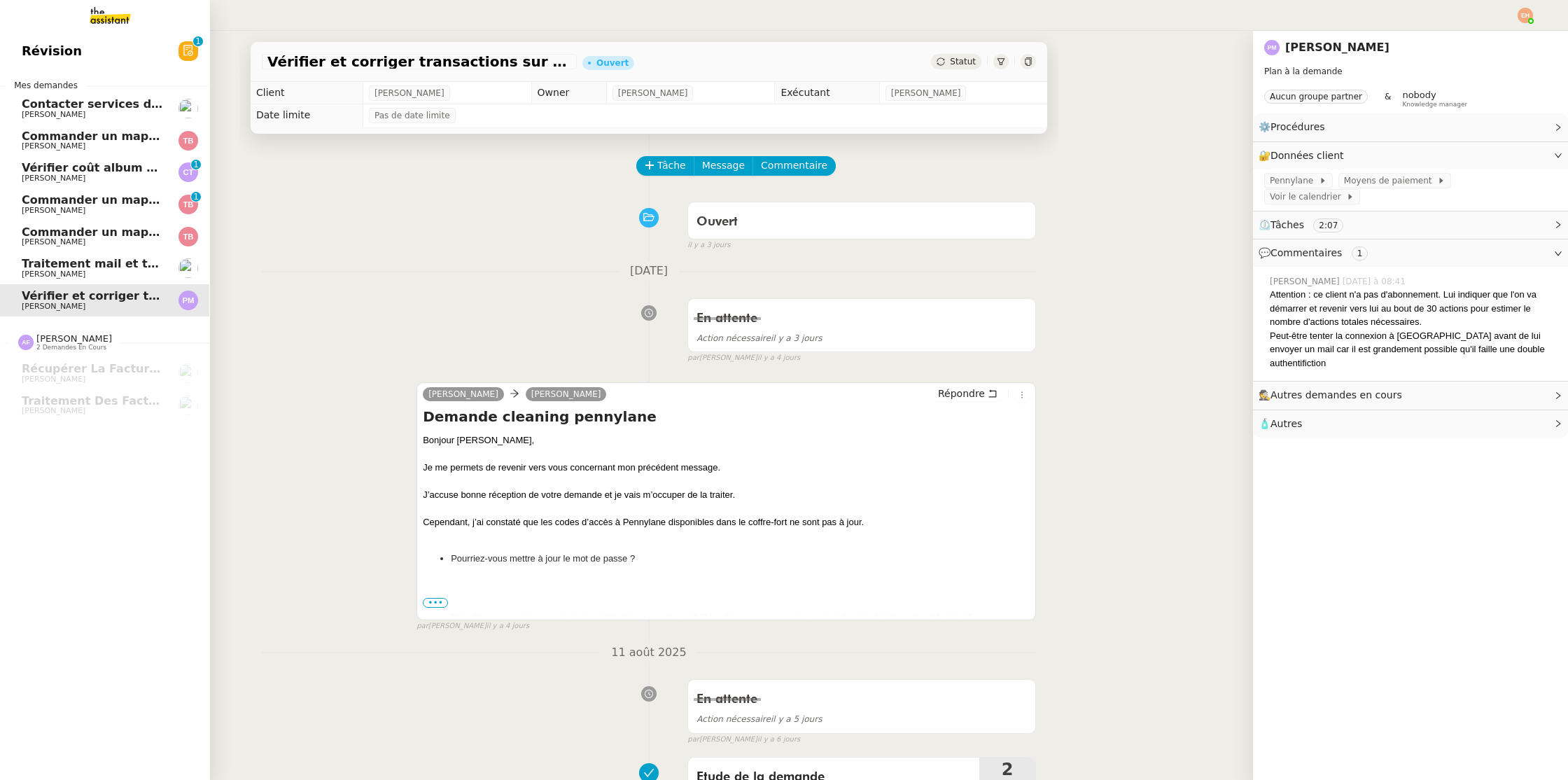
click at [46, 238] on span "Commander un mapping pour Fideliance" at bounding box center [149, 232] width 256 height 13
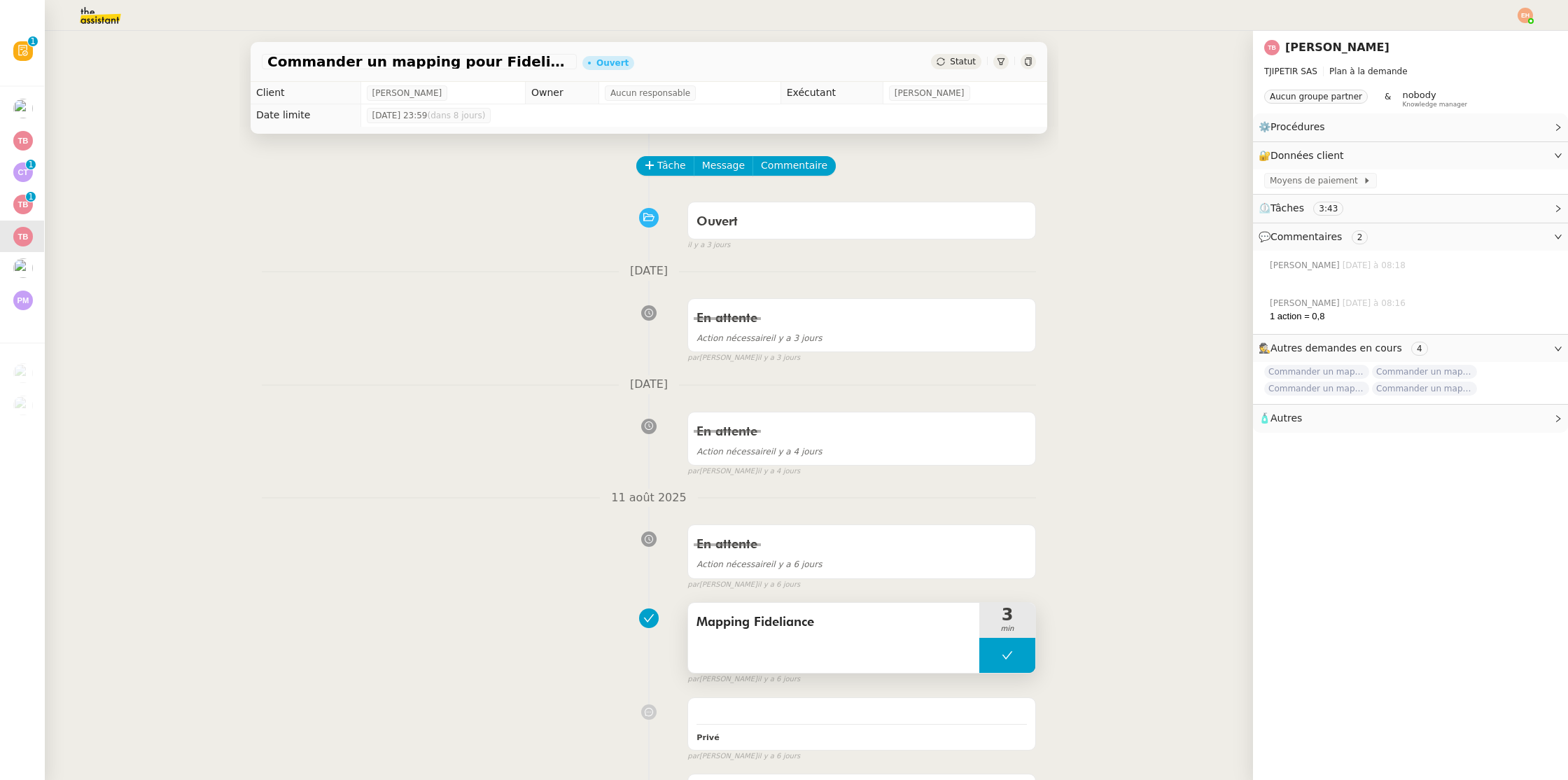
click at [789, 637] on div "Mapping Fideliance" at bounding box center [833, 637] width 291 height 70
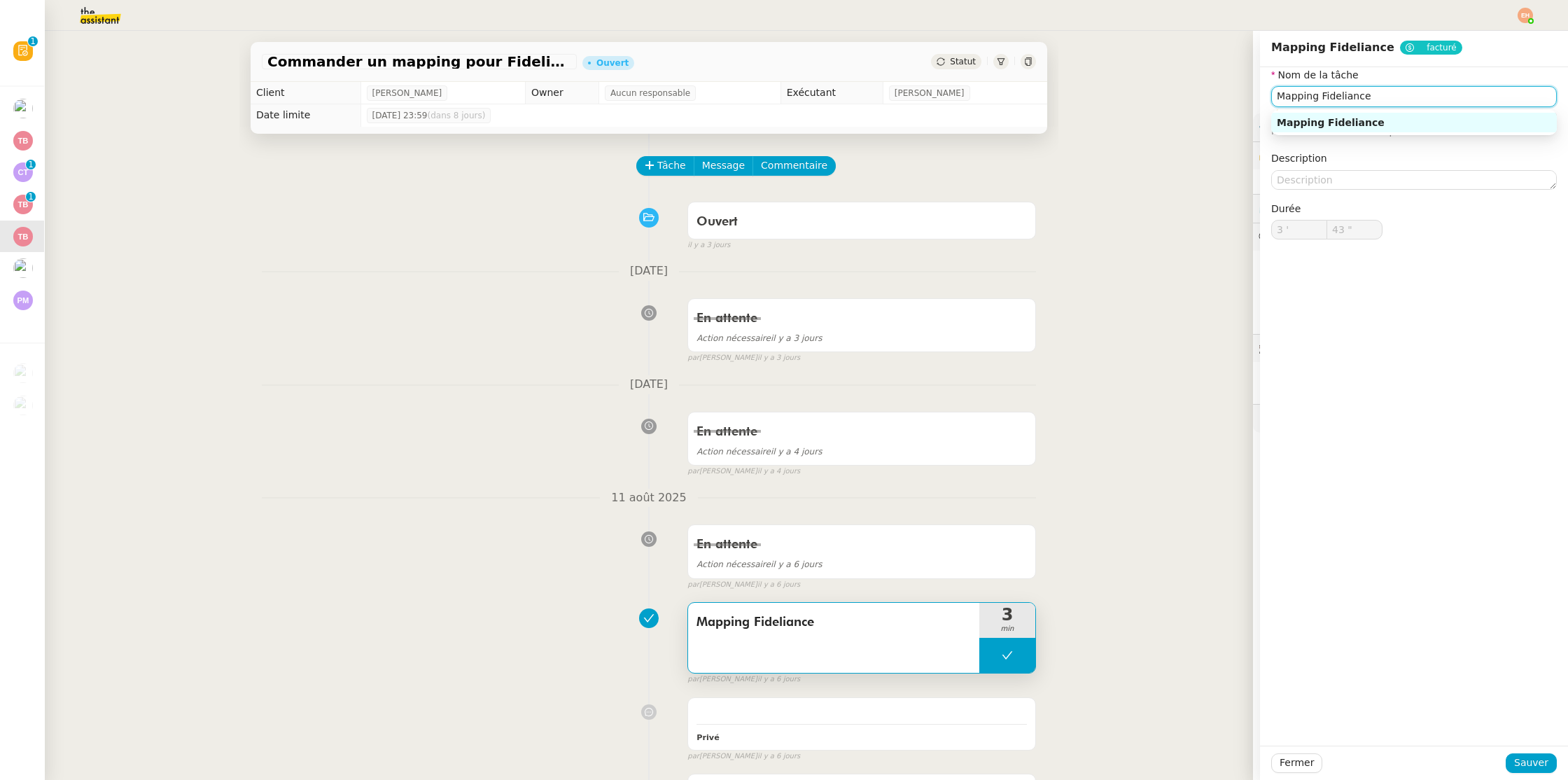
click at [981, 100] on input "Mapping Fideliance" at bounding box center [1414, 96] width 285 height 20
click at [981, 92] on input "Mapping Fideliance" at bounding box center [1414, 96] width 285 height 20
click at [981, 758] on div "Fermer Sauver" at bounding box center [1414, 763] width 308 height 34
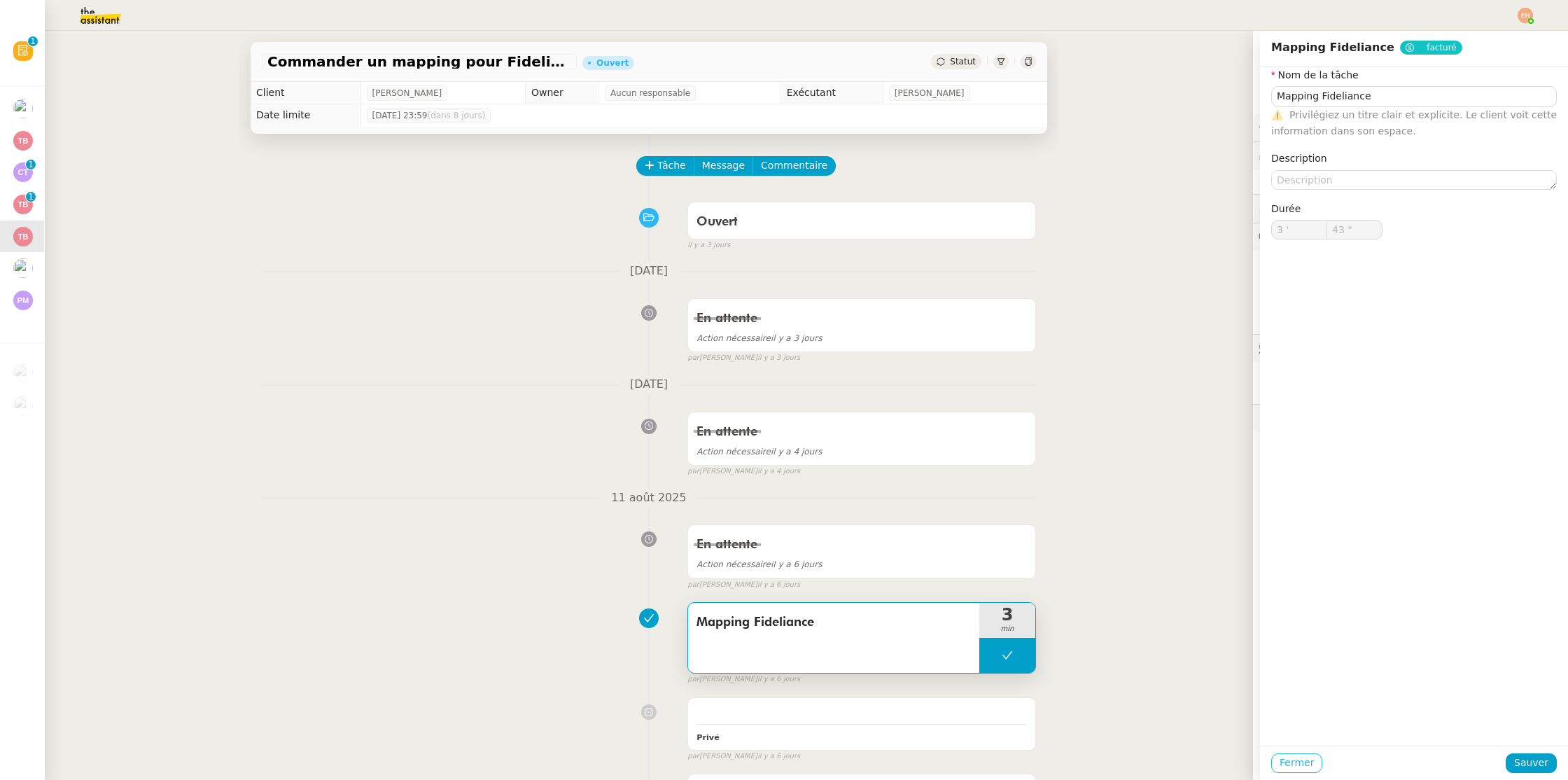
click at [981, 763] on span "Fermer" at bounding box center [1297, 763] width 34 height 16
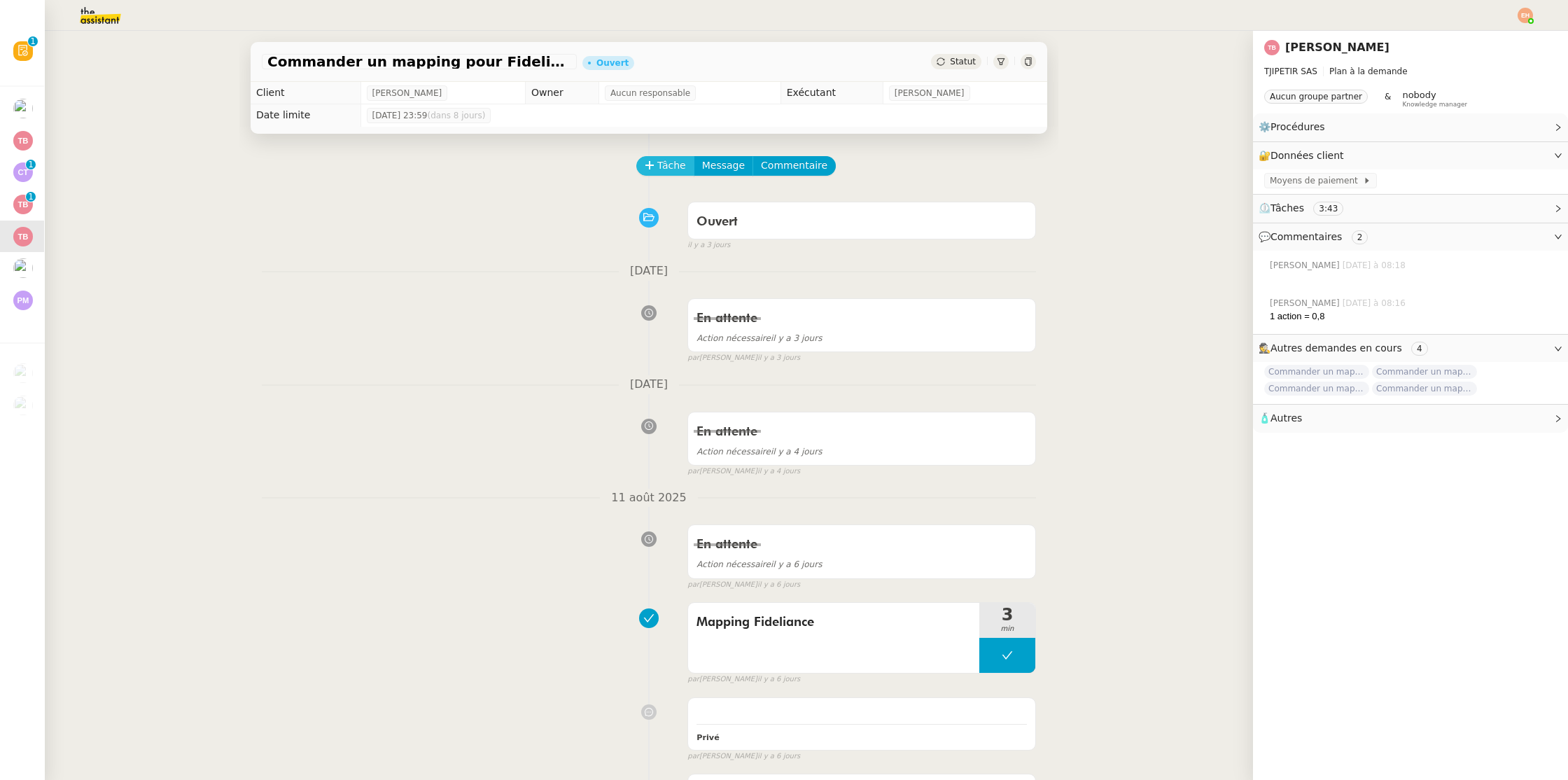
drag, startPoint x: 621, startPoint y: 166, endPoint x: 645, endPoint y: 160, distance: 24.7
click at [621, 166] on div "Tâche Message Commentaire" at bounding box center [648, 172] width 774 height 34
click at [659, 163] on span "Tâche" at bounding box center [671, 165] width 29 height 16
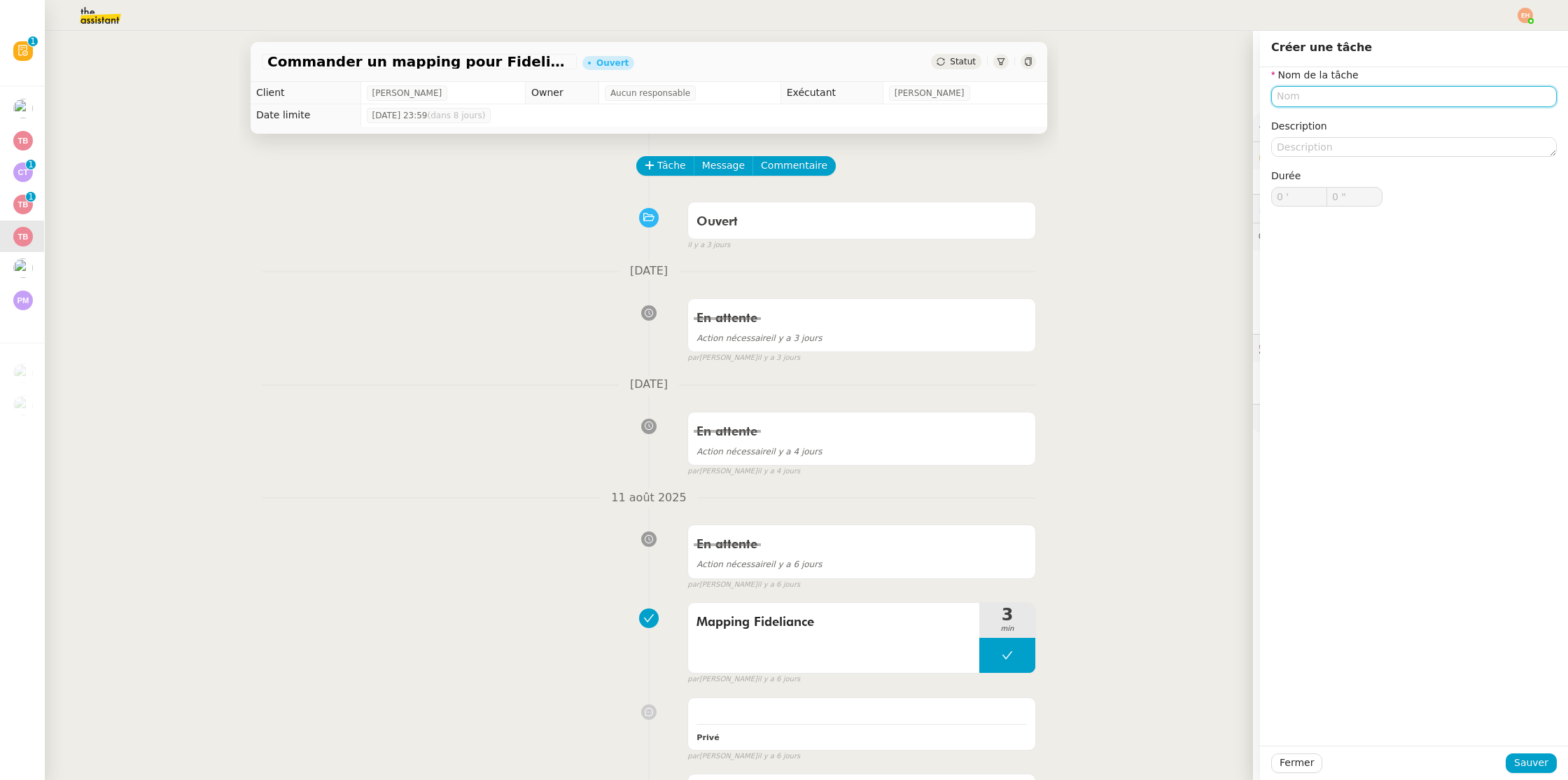
paste input "Mapping Fideliance"
type input "Mapping Fideliance"
click at [981, 769] on span "Sauver" at bounding box center [1532, 763] width 34 height 16
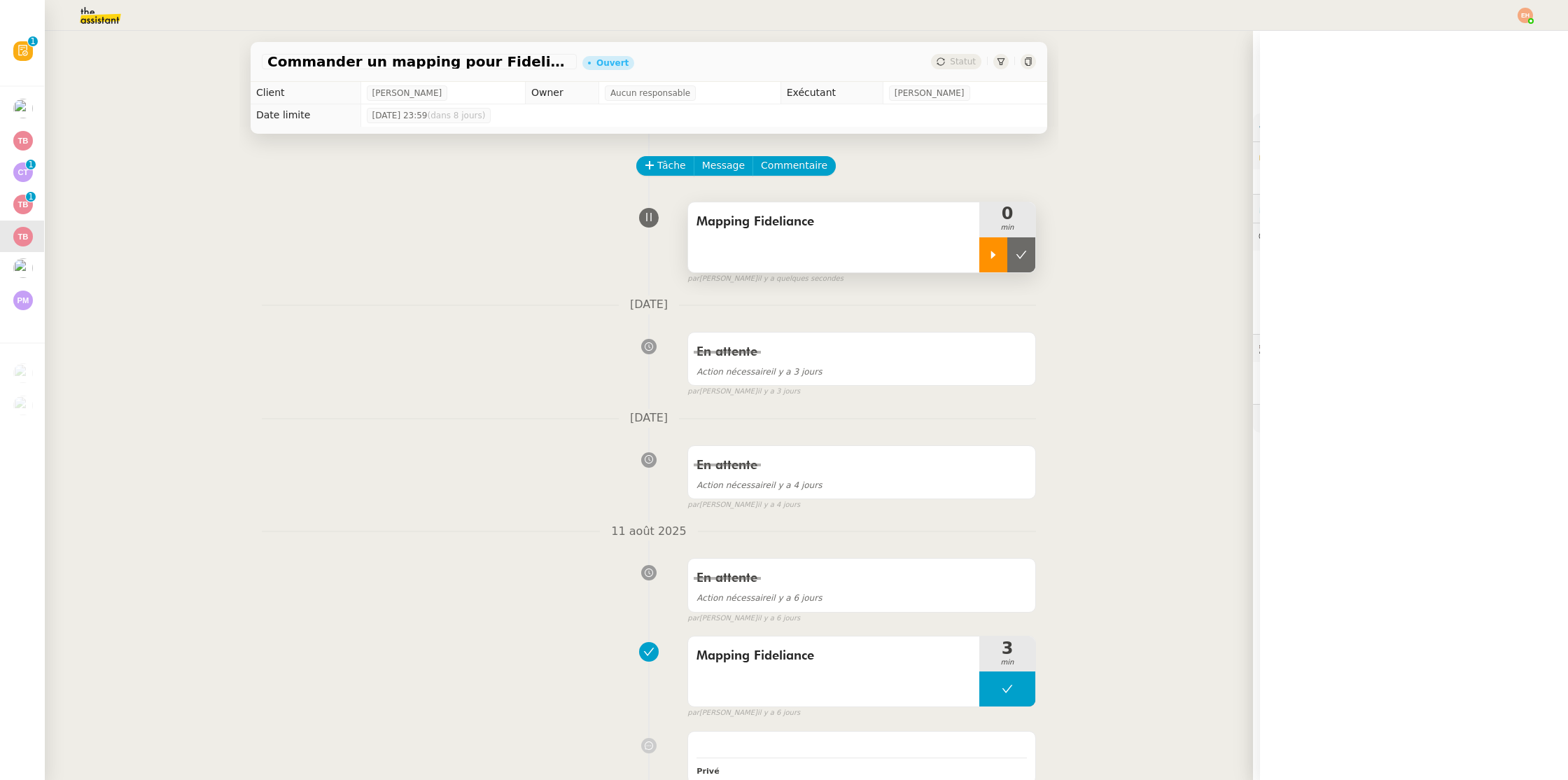
click at [981, 254] on icon at bounding box center [993, 255] width 11 height 11
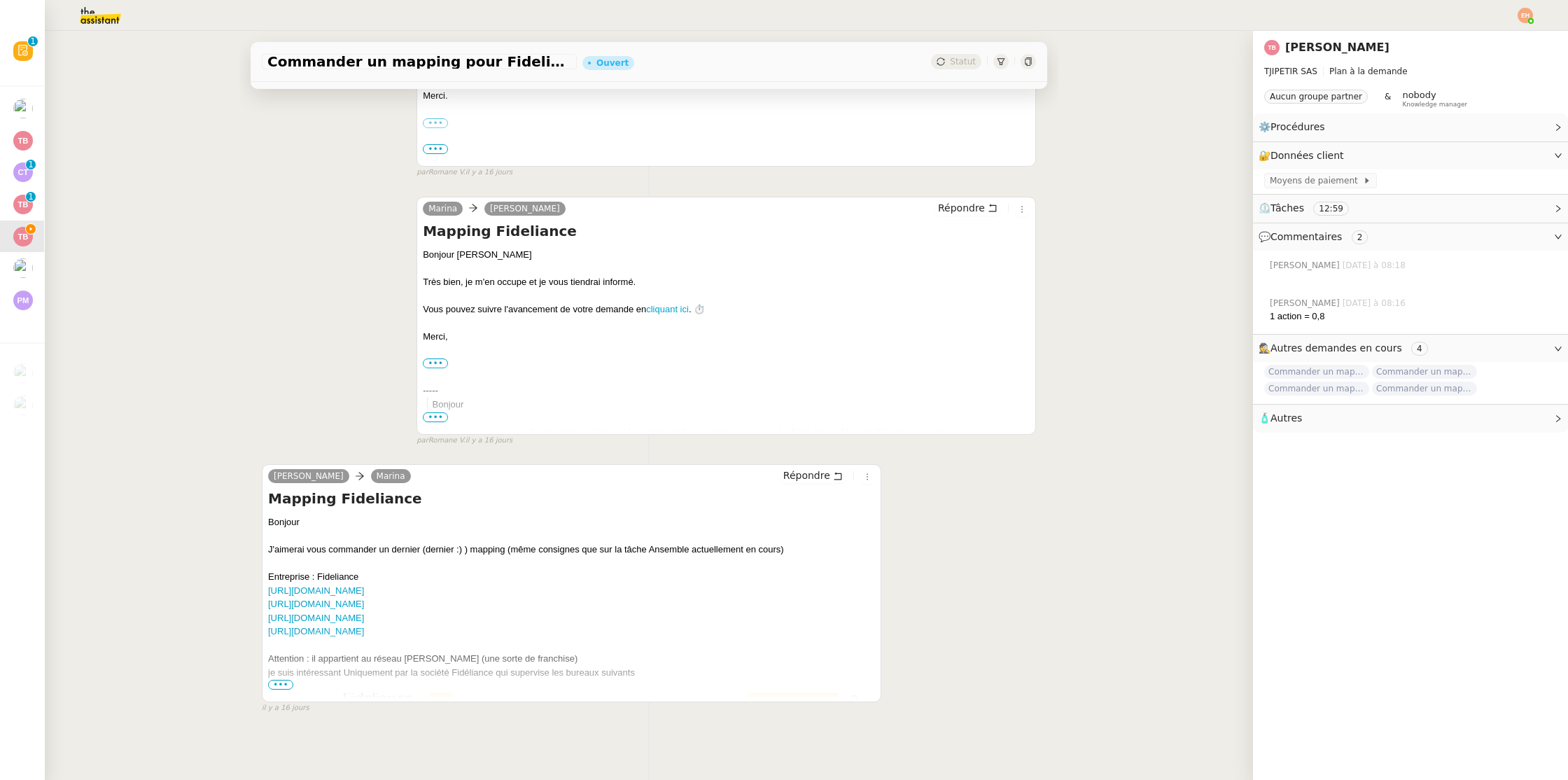
scroll to position [1189, 0]
click at [343, 589] on link "[URL][DOMAIN_NAME]" at bounding box center [316, 588] width 96 height 11
click at [279, 690] on div "Attention : il appartient au réseau [PERSON_NAME] (une sorte de franchise) je s…" at bounding box center [572, 765] width 607 height 255
click at [281, 680] on span "•••" at bounding box center [281, 683] width 25 height 10
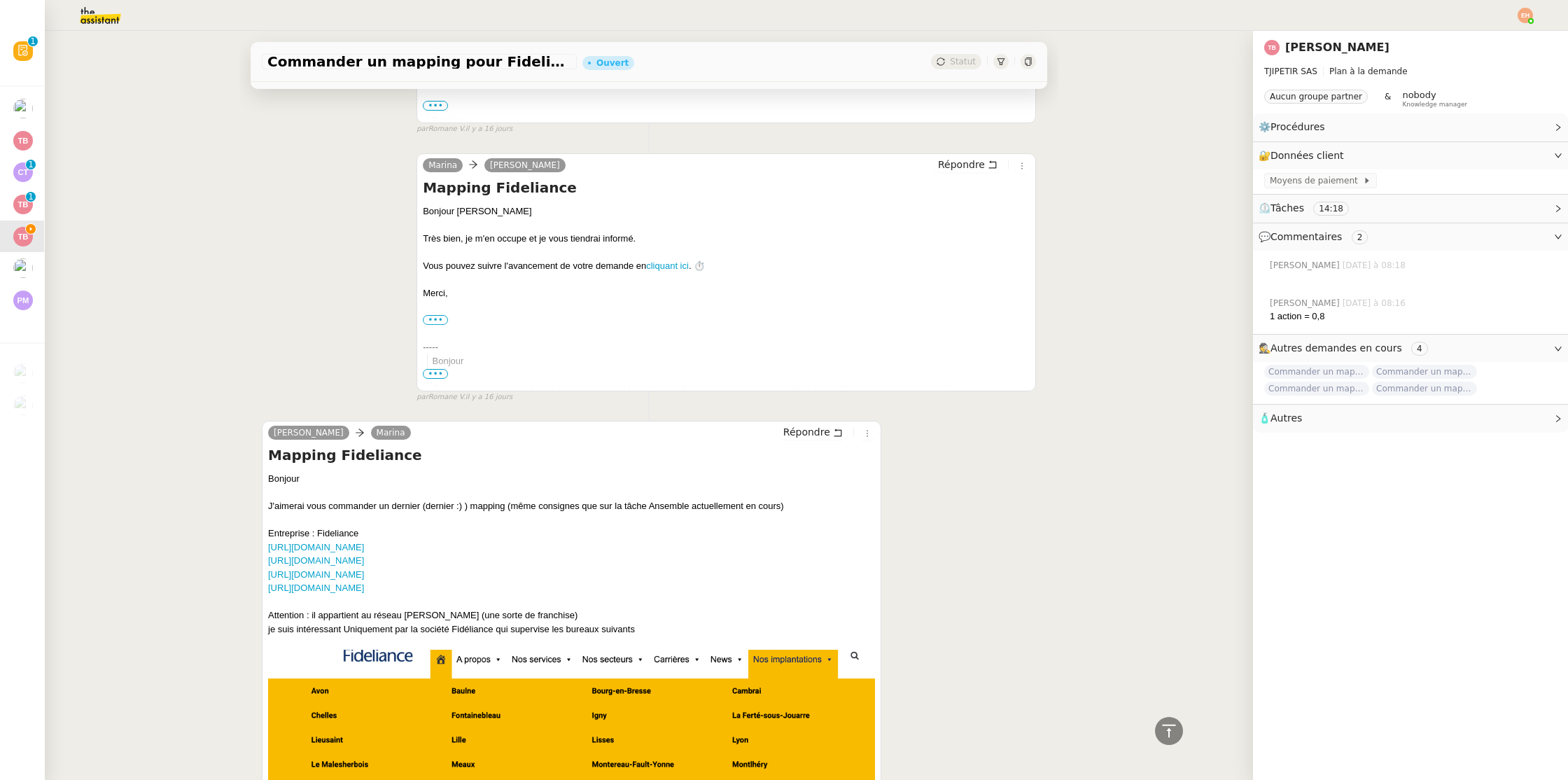
scroll to position [1227, 0]
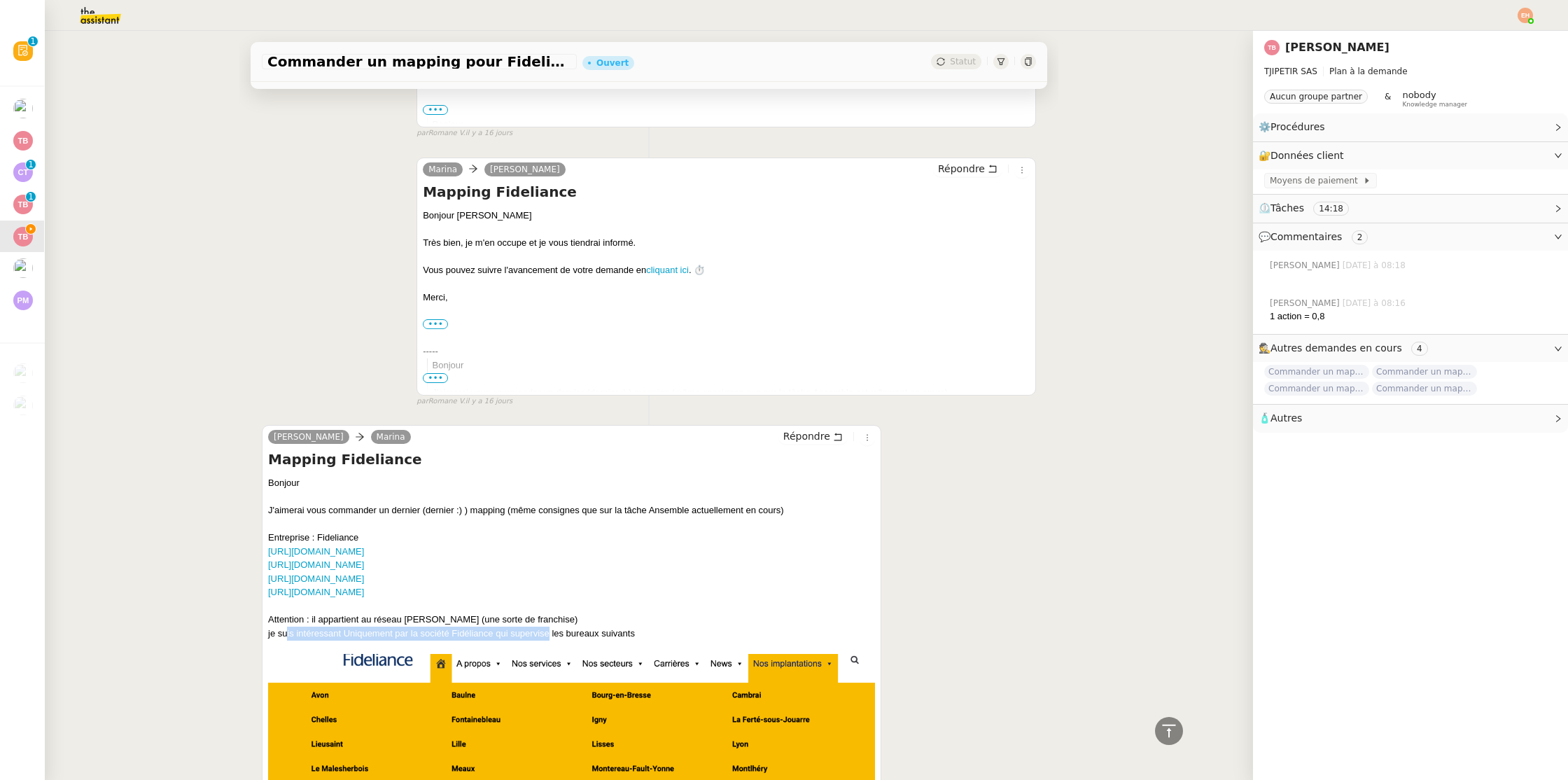
drag, startPoint x: 290, startPoint y: 636, endPoint x: 588, endPoint y: 633, distance: 298.0
click at [588, 633] on div "Attention : il appartient au réseau [PERSON_NAME] (une sorte de franchise) je s…" at bounding box center [572, 726] width 607 height 255
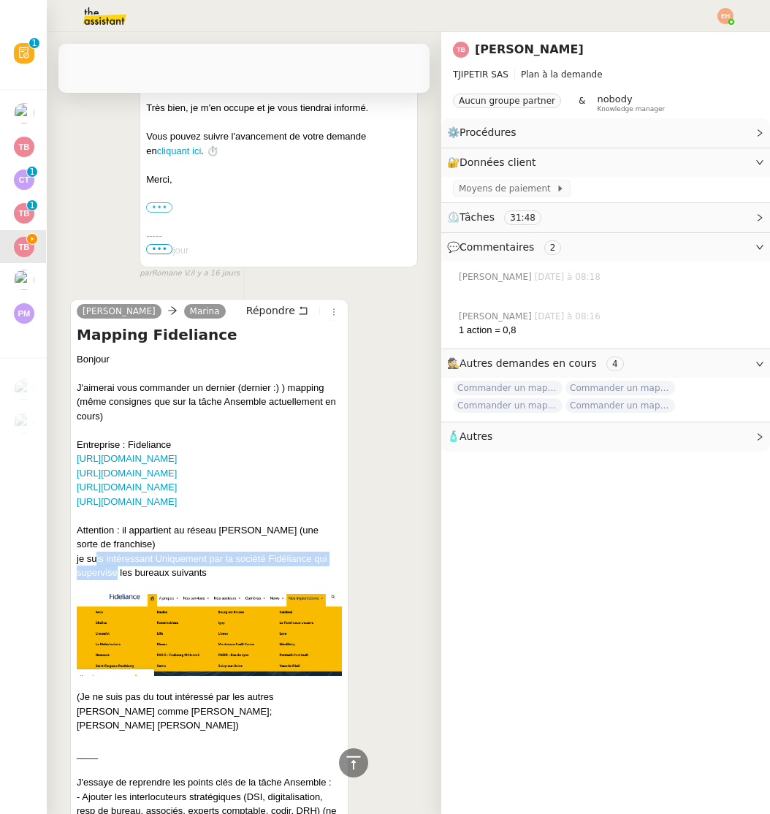
scroll to position [1460, 0]
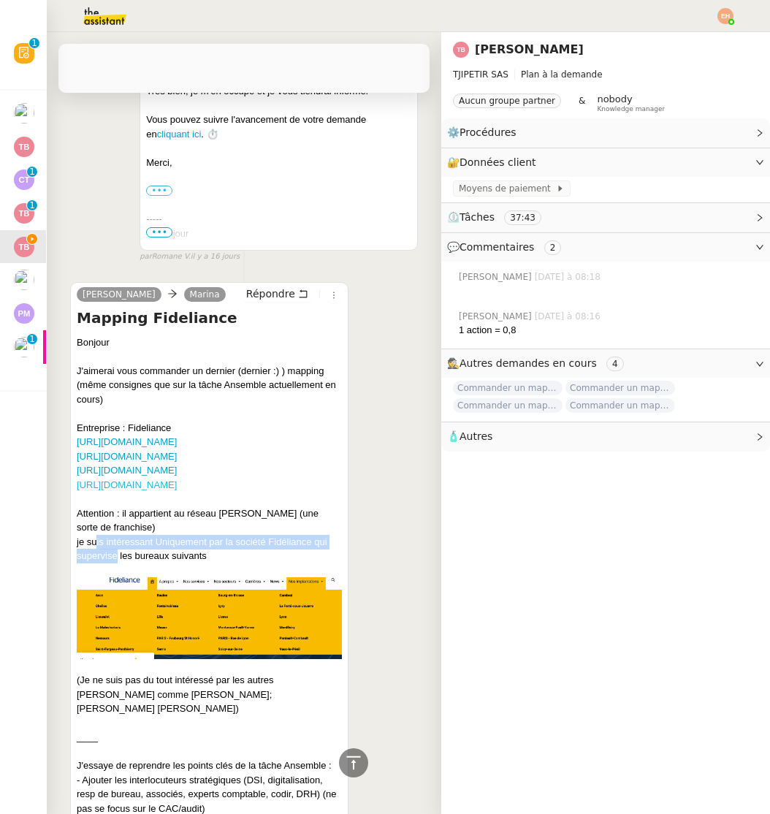
click at [177, 490] on link "[URL][DOMAIN_NAME]" at bounding box center [127, 484] width 100 height 11
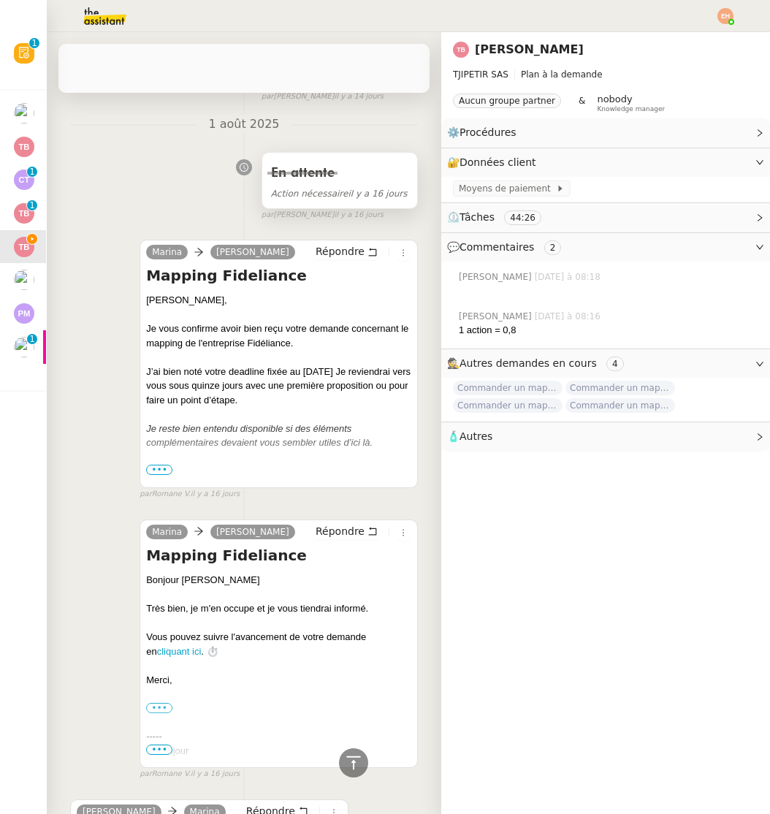
scroll to position [0, 0]
